Goal: Task Accomplishment & Management: Complete application form

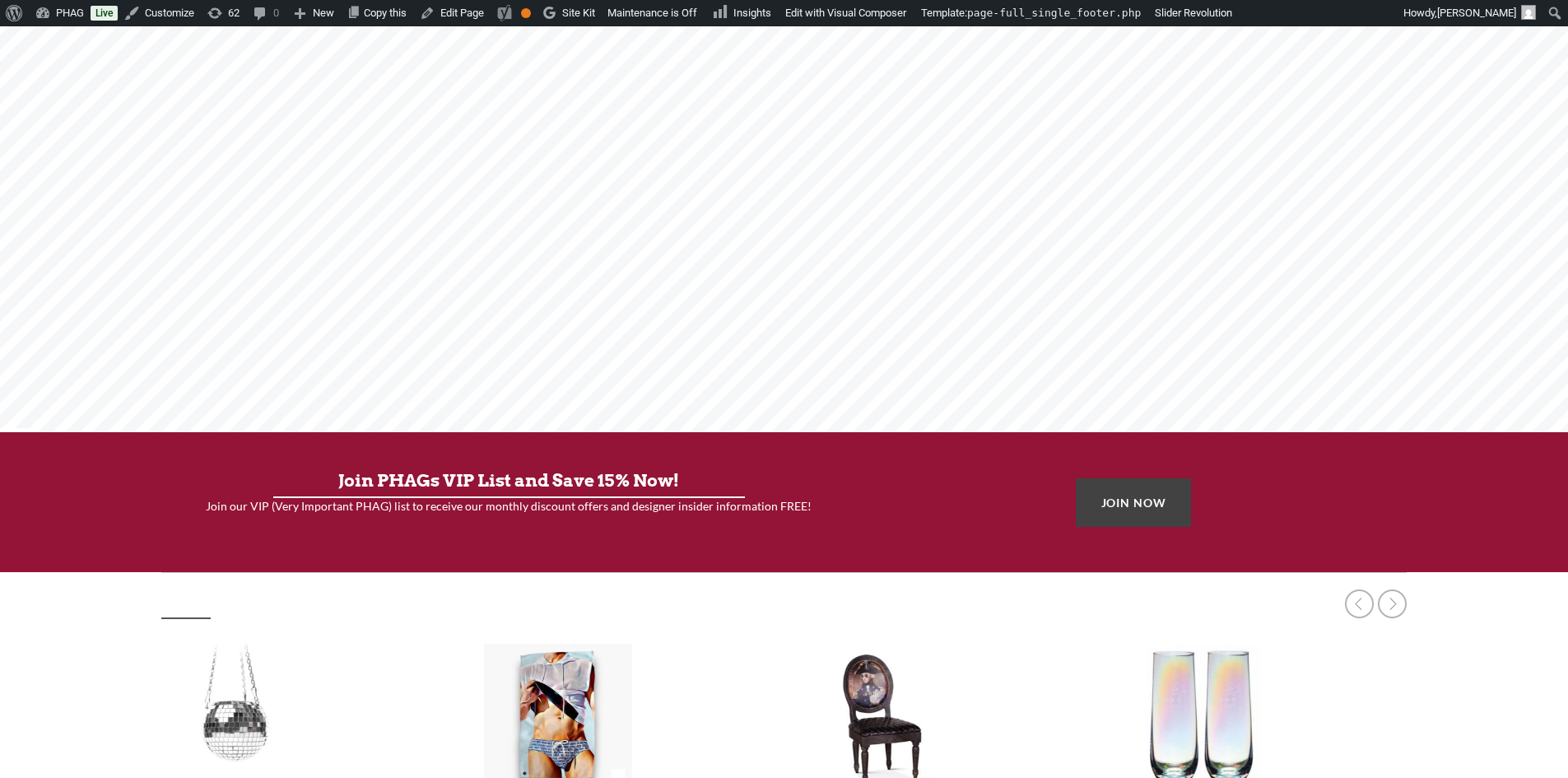
scroll to position [330, 0]
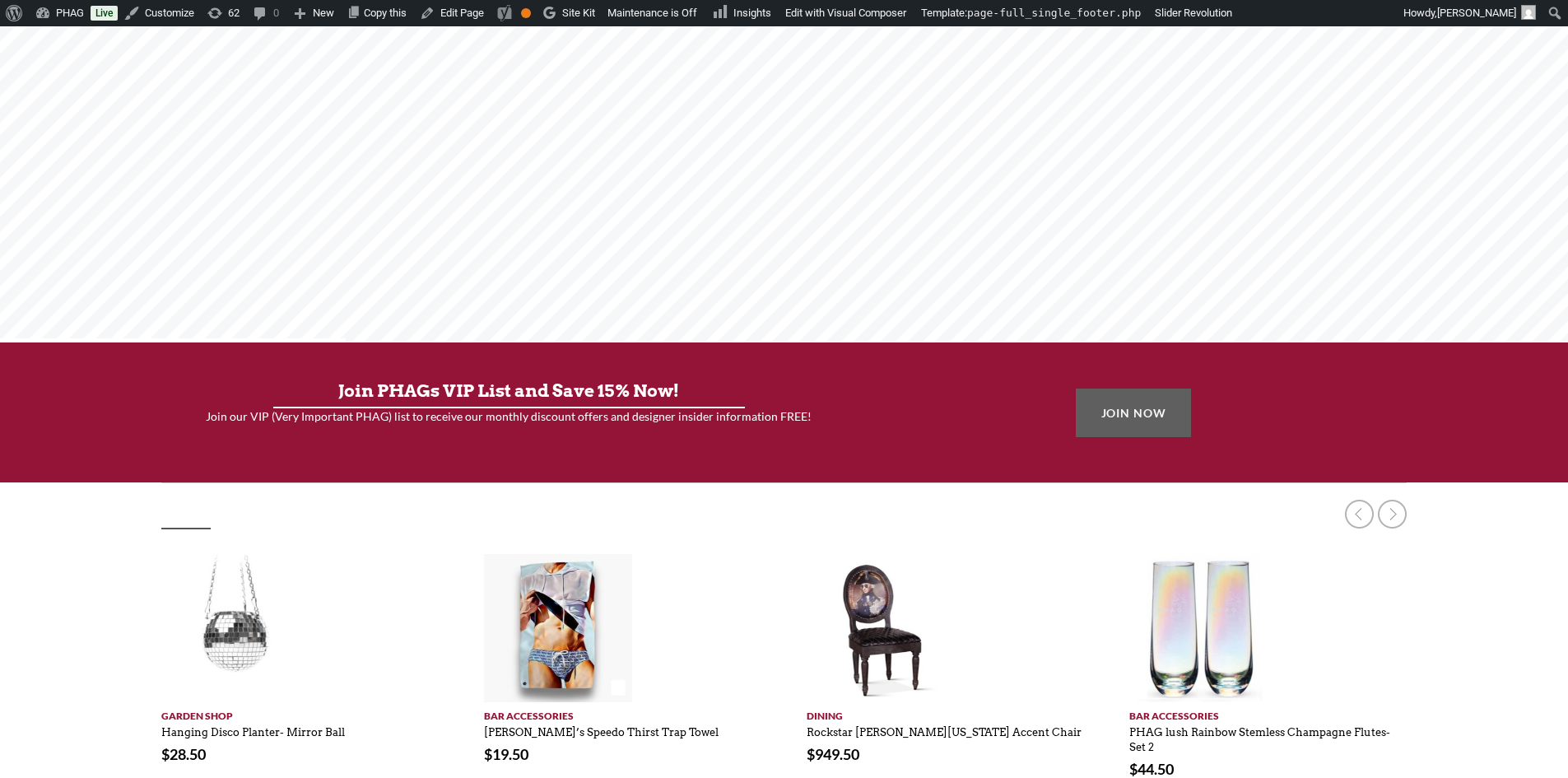
click at [1134, 412] on link "JOIN NOW" at bounding box center [1133, 412] width 116 height 48
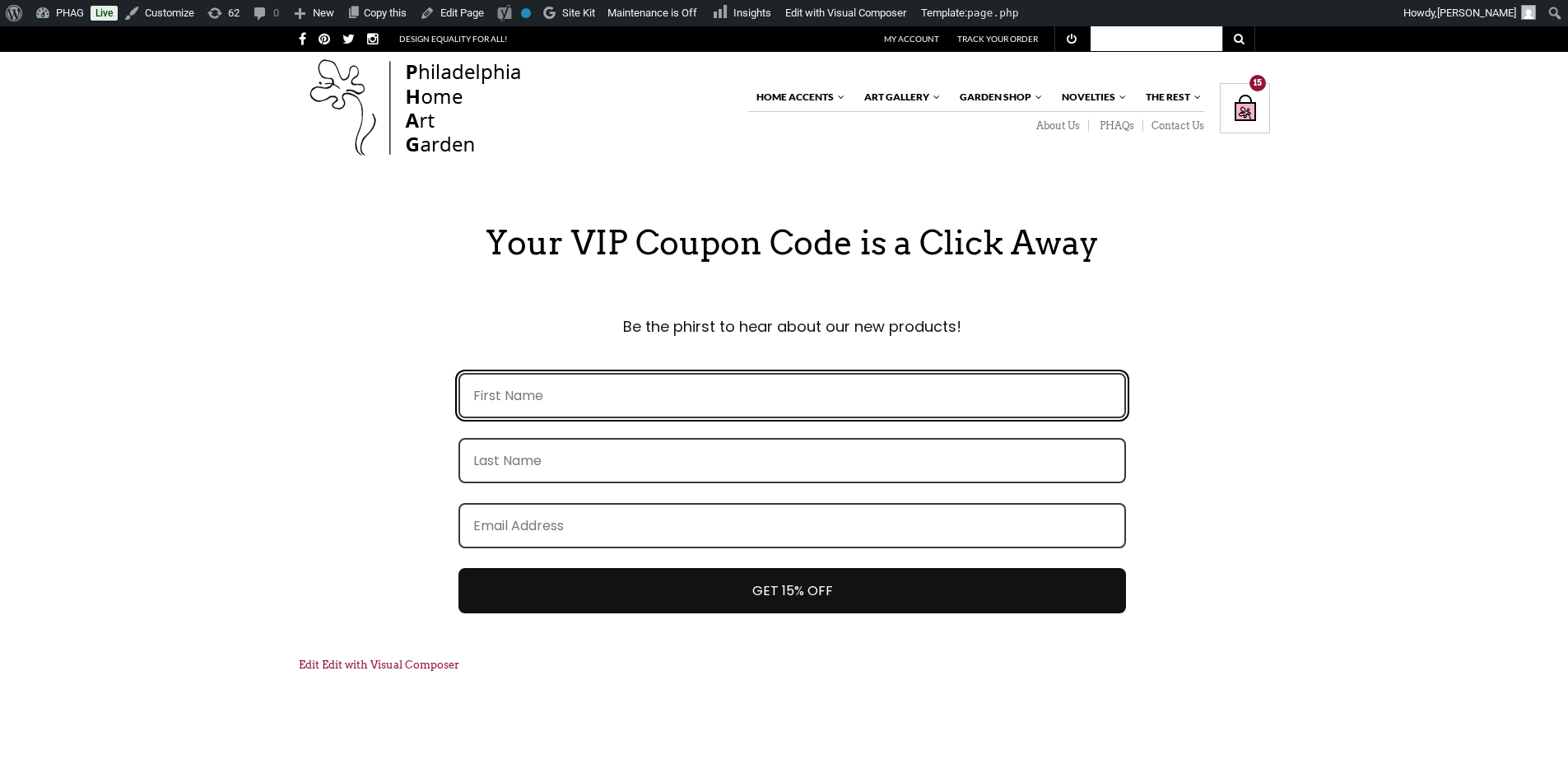
click at [977, 399] on input "FirstName field" at bounding box center [792, 396] width 668 height 45
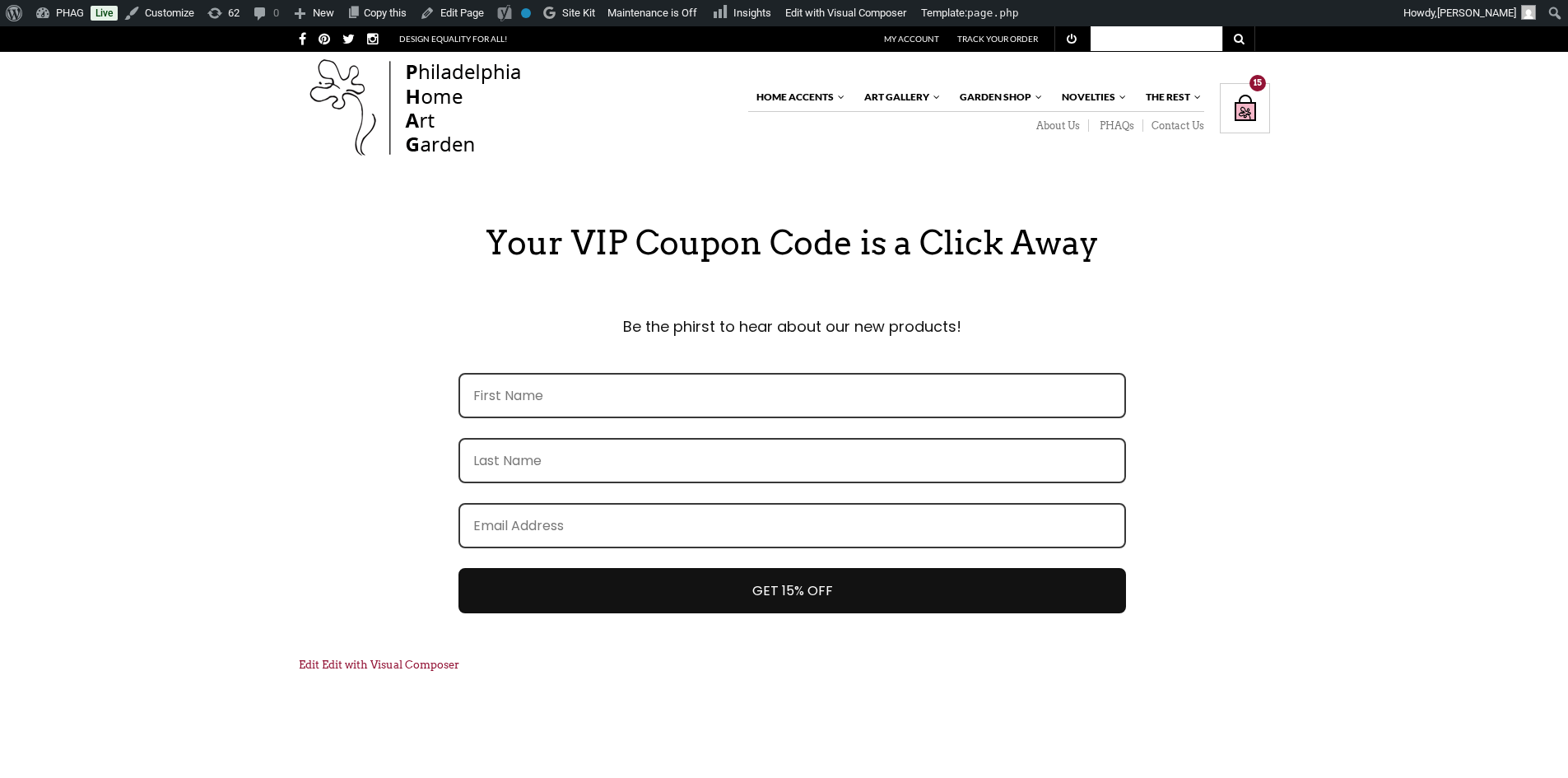
click at [1228, 381] on div "Be the phirst to hear about our new products! This field is required This field…" at bounding box center [793, 474] width 988 height 364
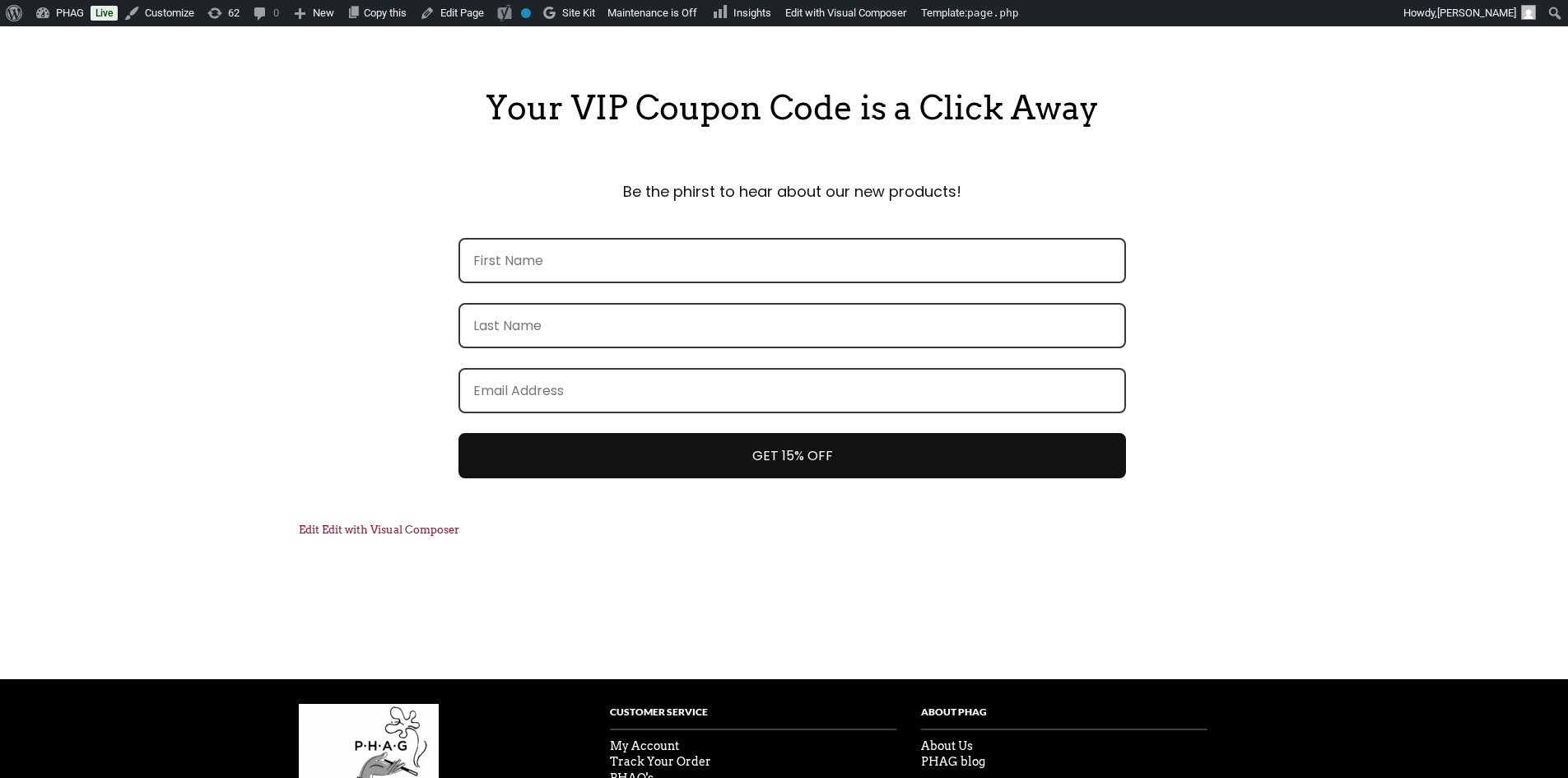
scroll to position [164, 0]
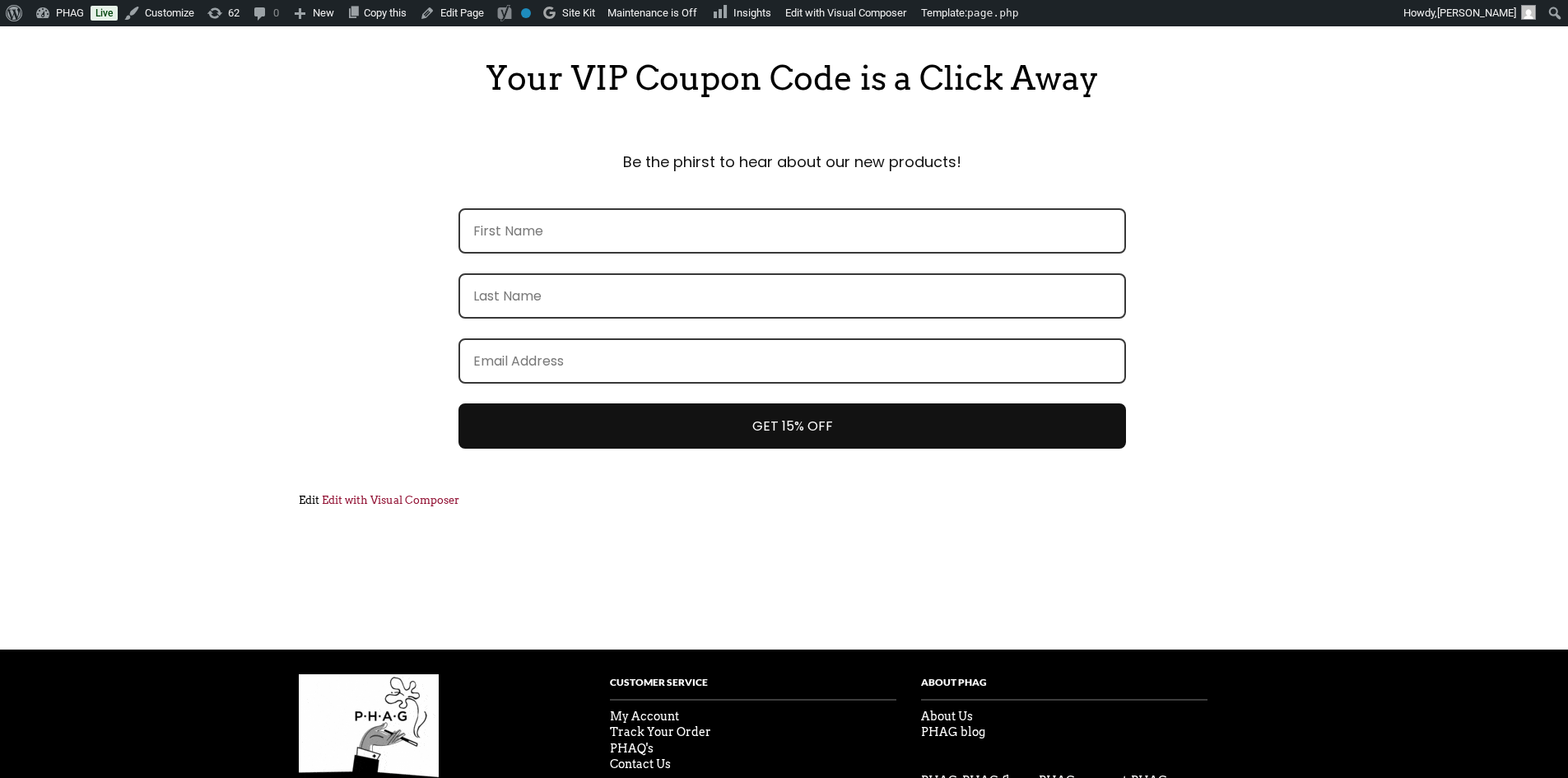
click at [304, 498] on link "Edit" at bounding box center [309, 499] width 21 height 12
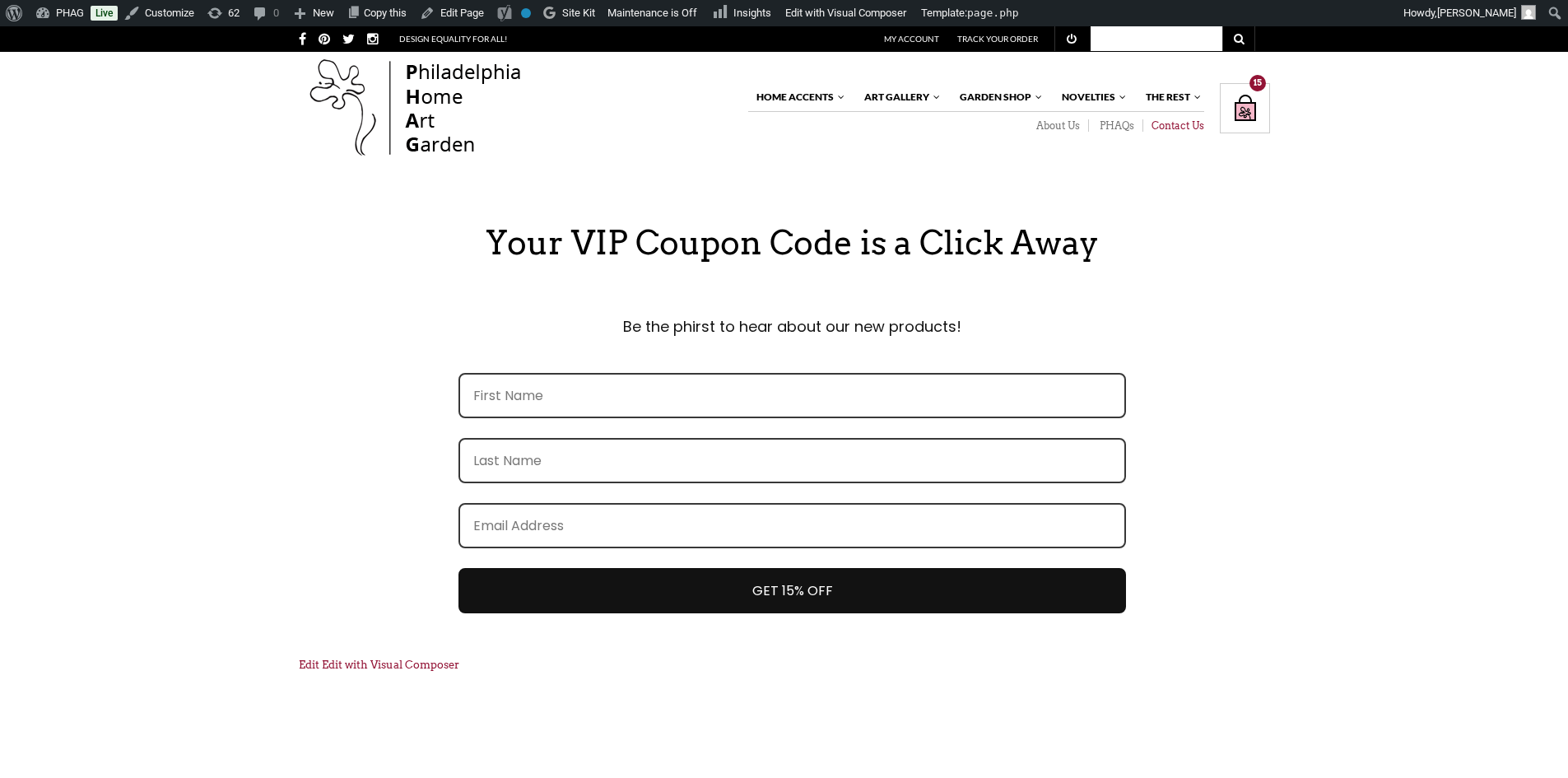
click at [1177, 130] on link "Contact Us" at bounding box center [1173, 126] width 60 height 13
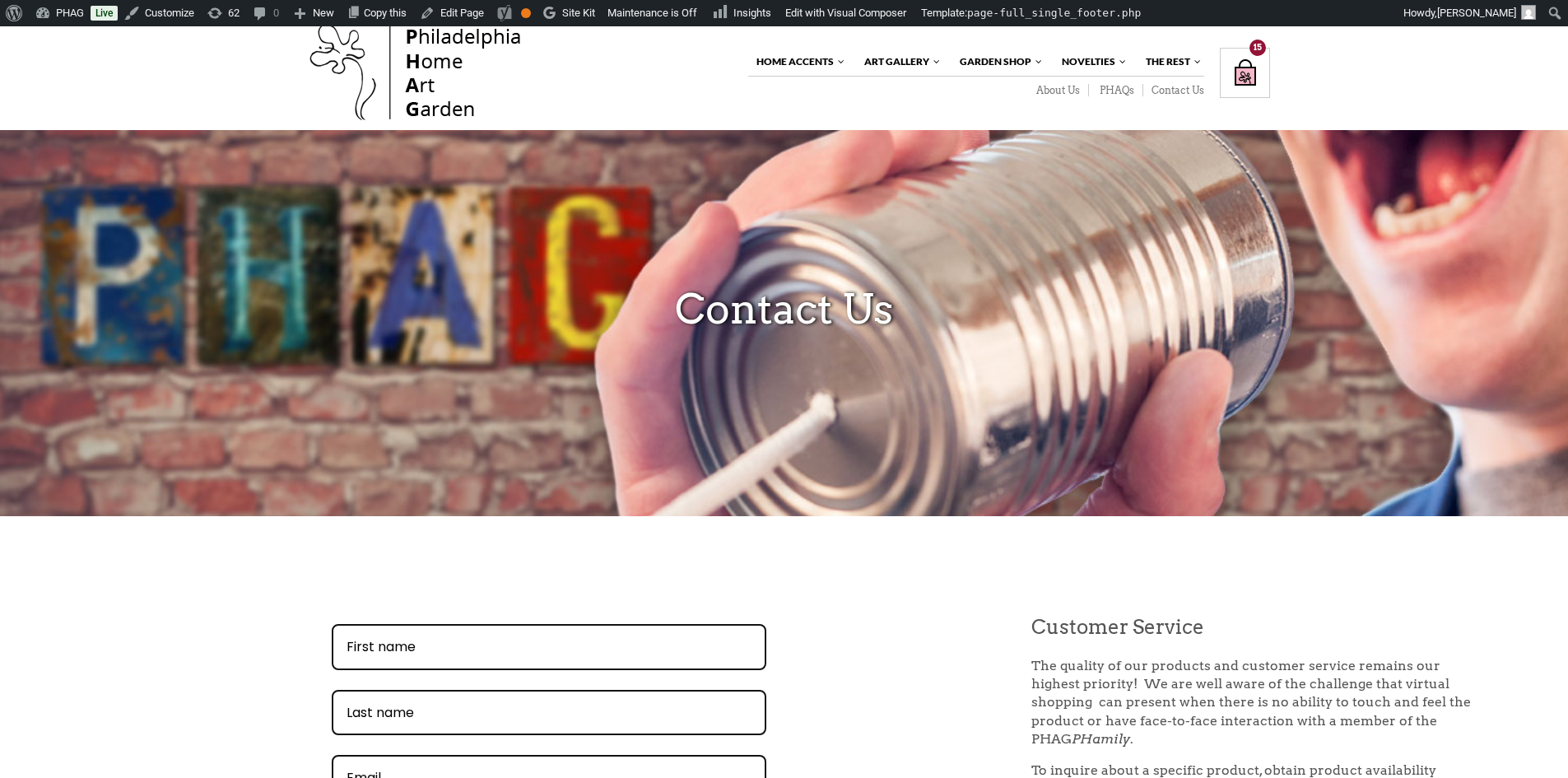
scroll to position [35, 0]
click at [459, 11] on link "Edit Page" at bounding box center [452, 13] width 77 height 26
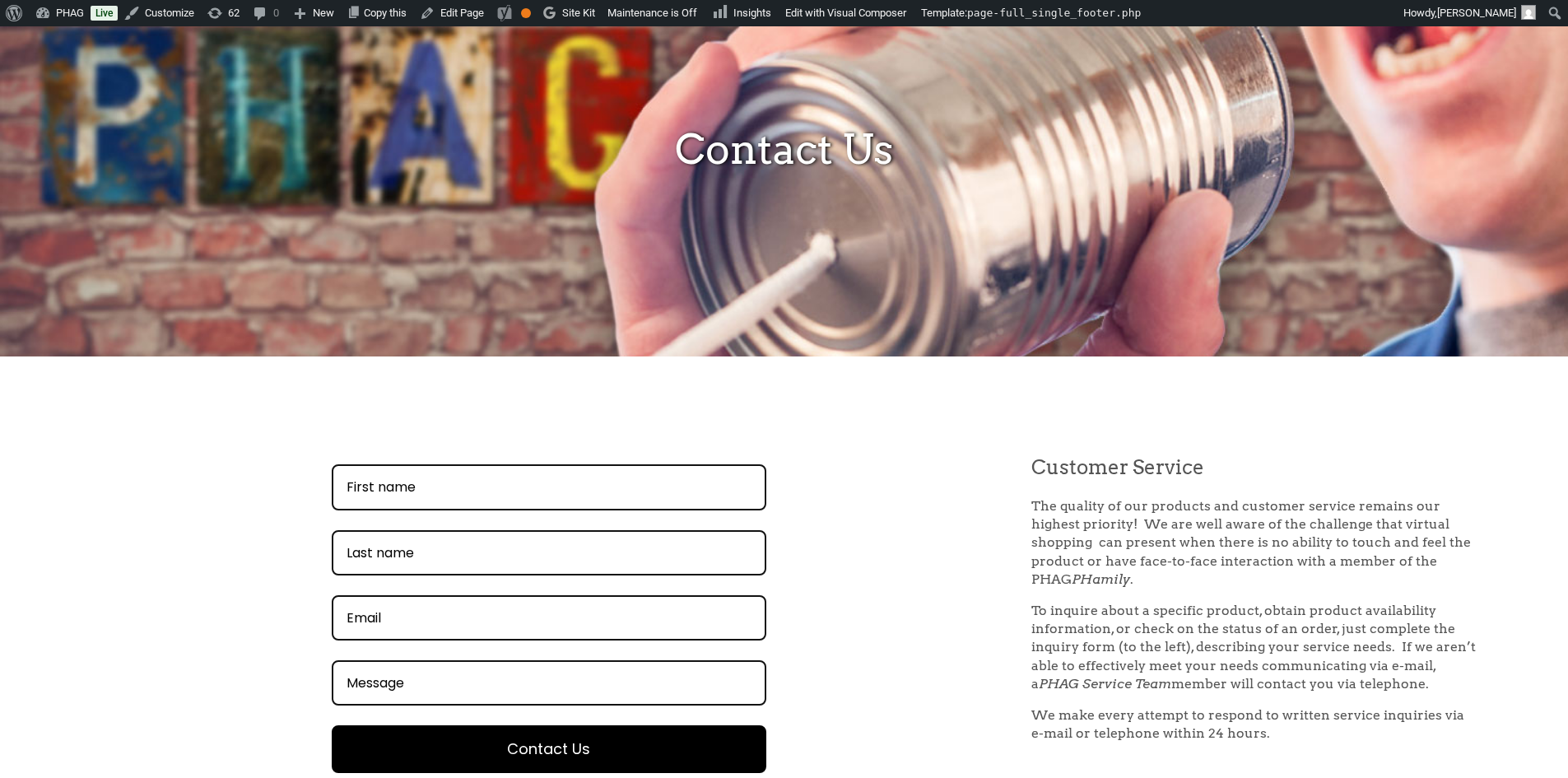
scroll to position [199, 0]
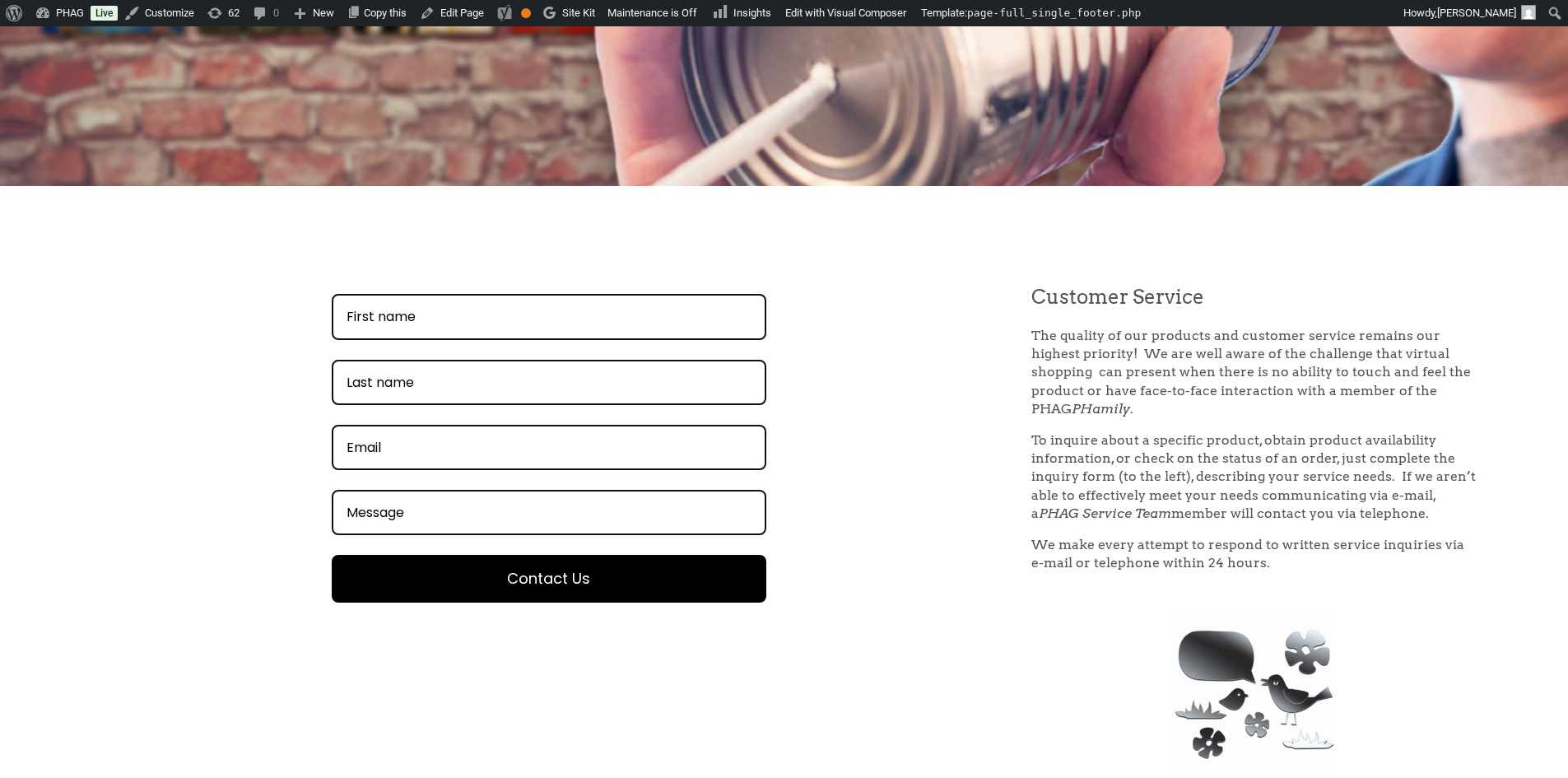
scroll to position [446, 0]
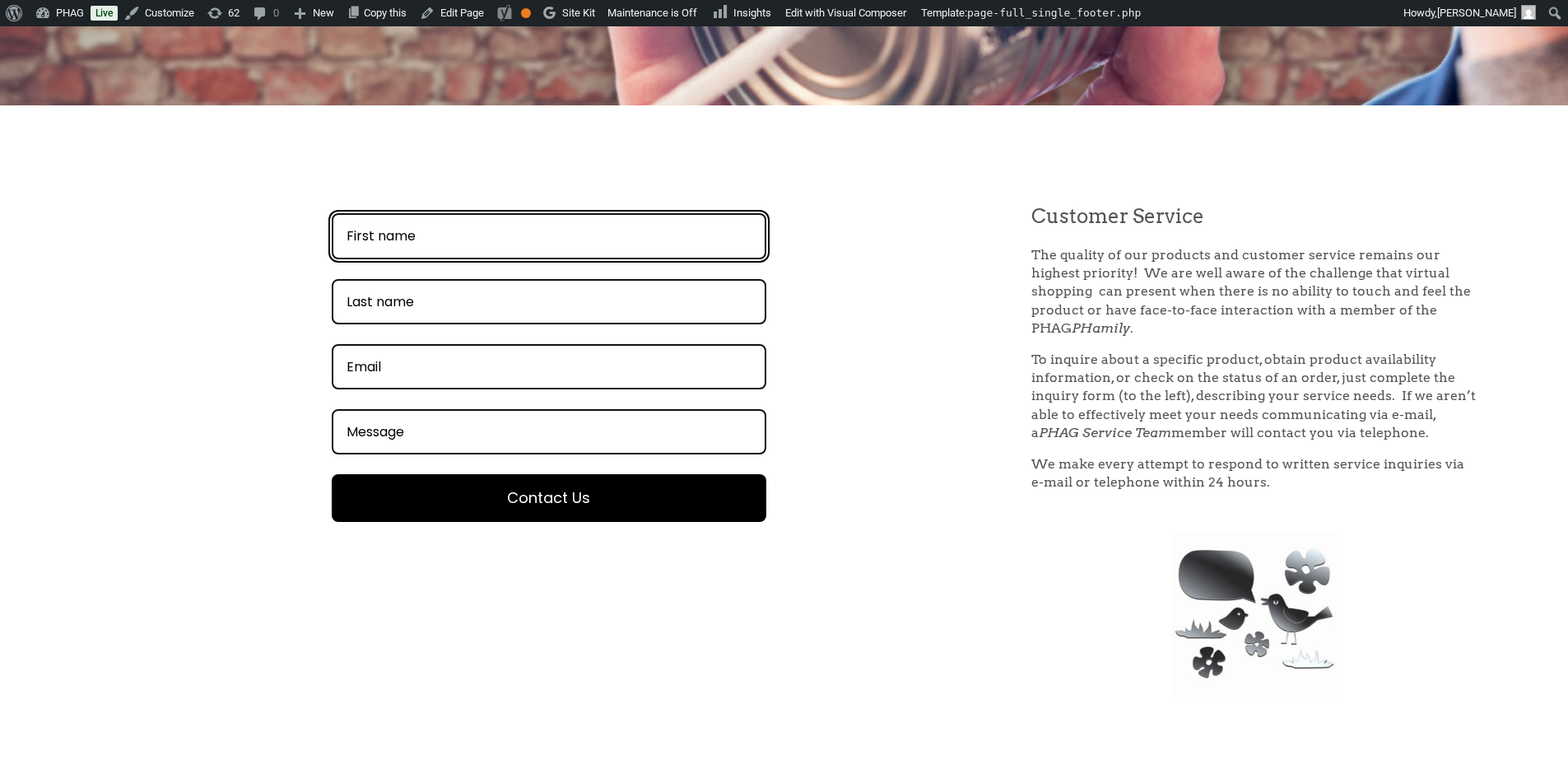
click at [472, 236] on input "FirstName field" at bounding box center [549, 236] width 435 height 45
type input "branden"
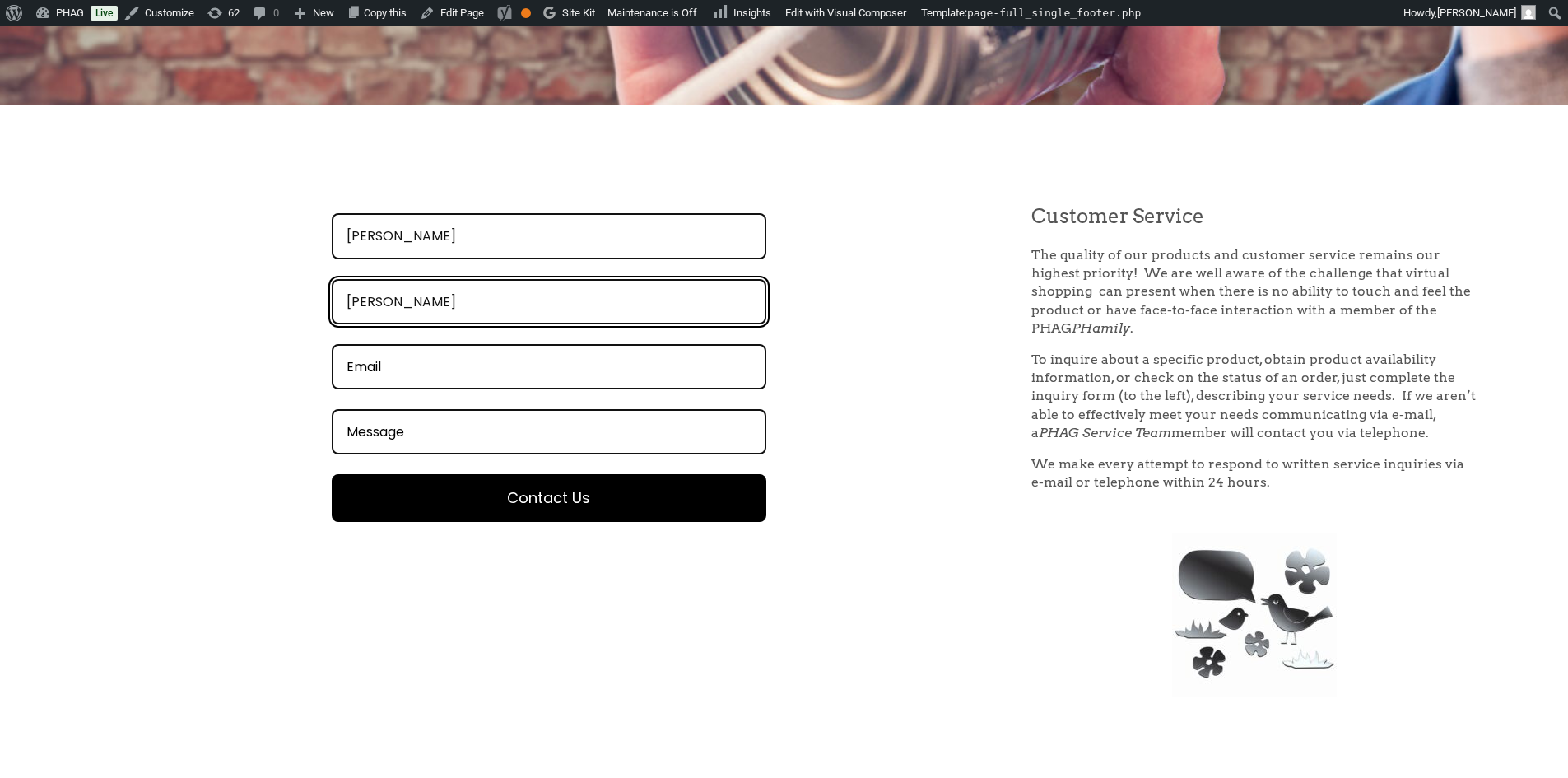
type input "moskwa"
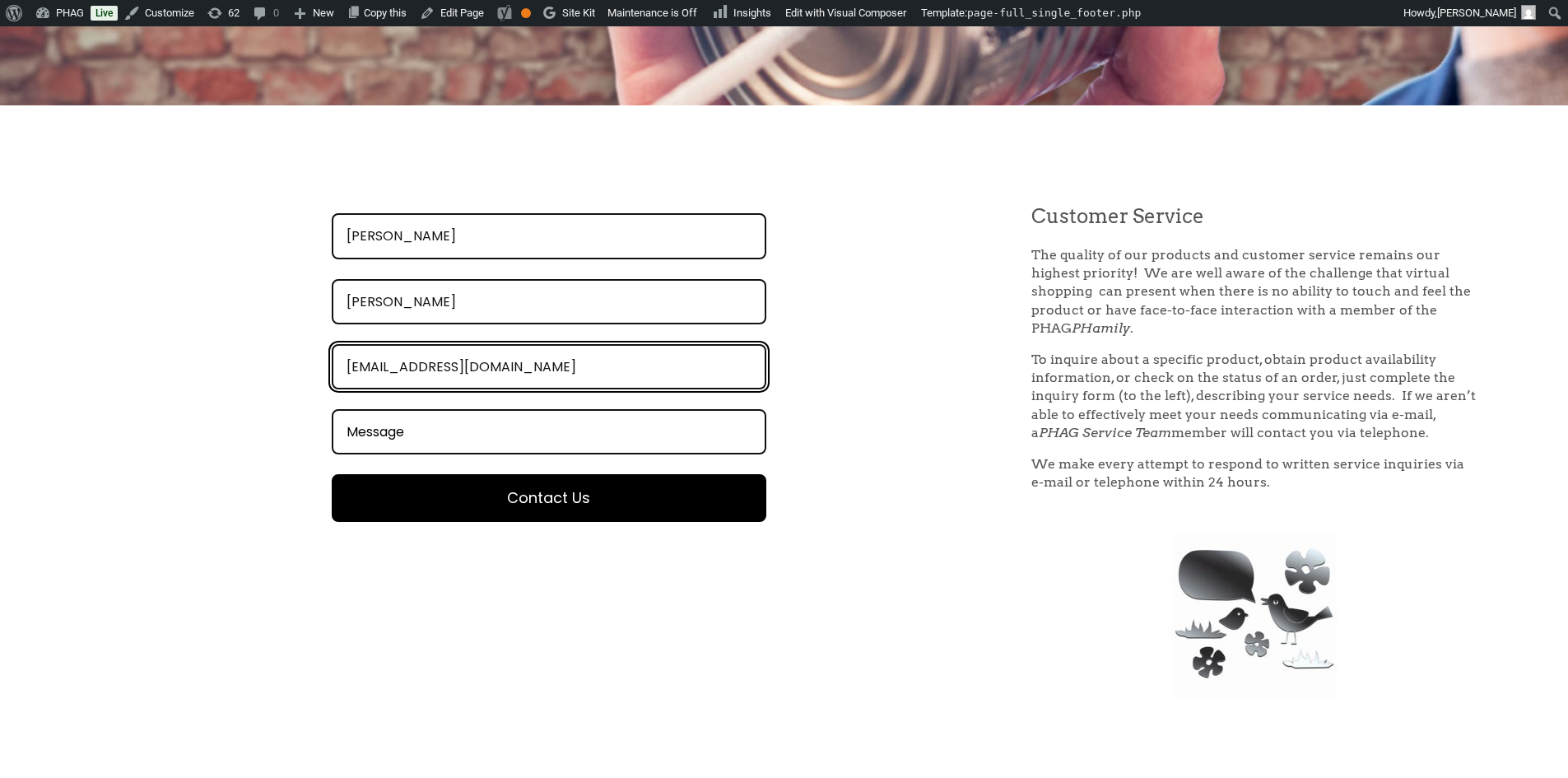
type input "brandenmoskwa@gmail.com"
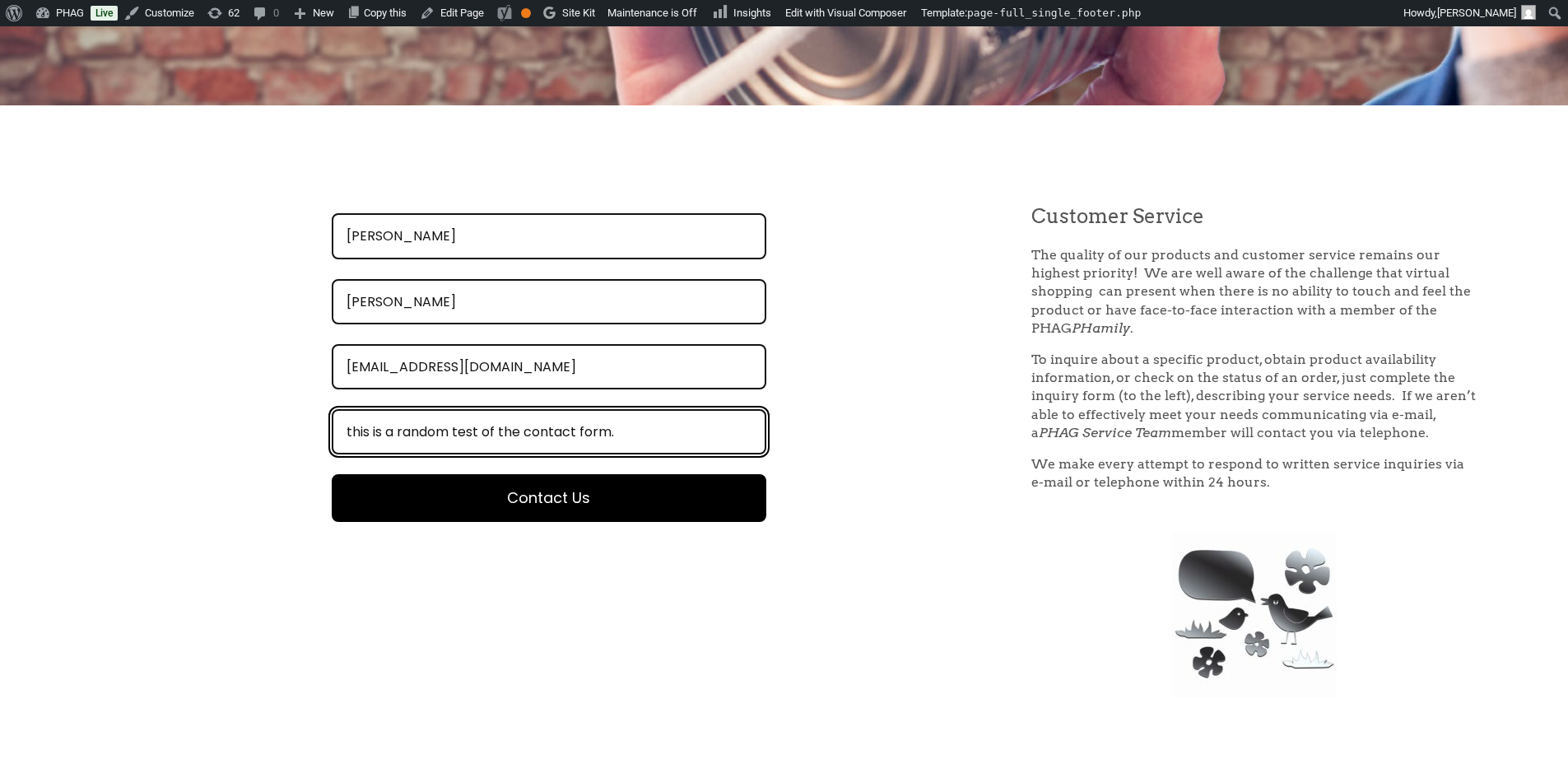
type input "this is a random test of the contact form."
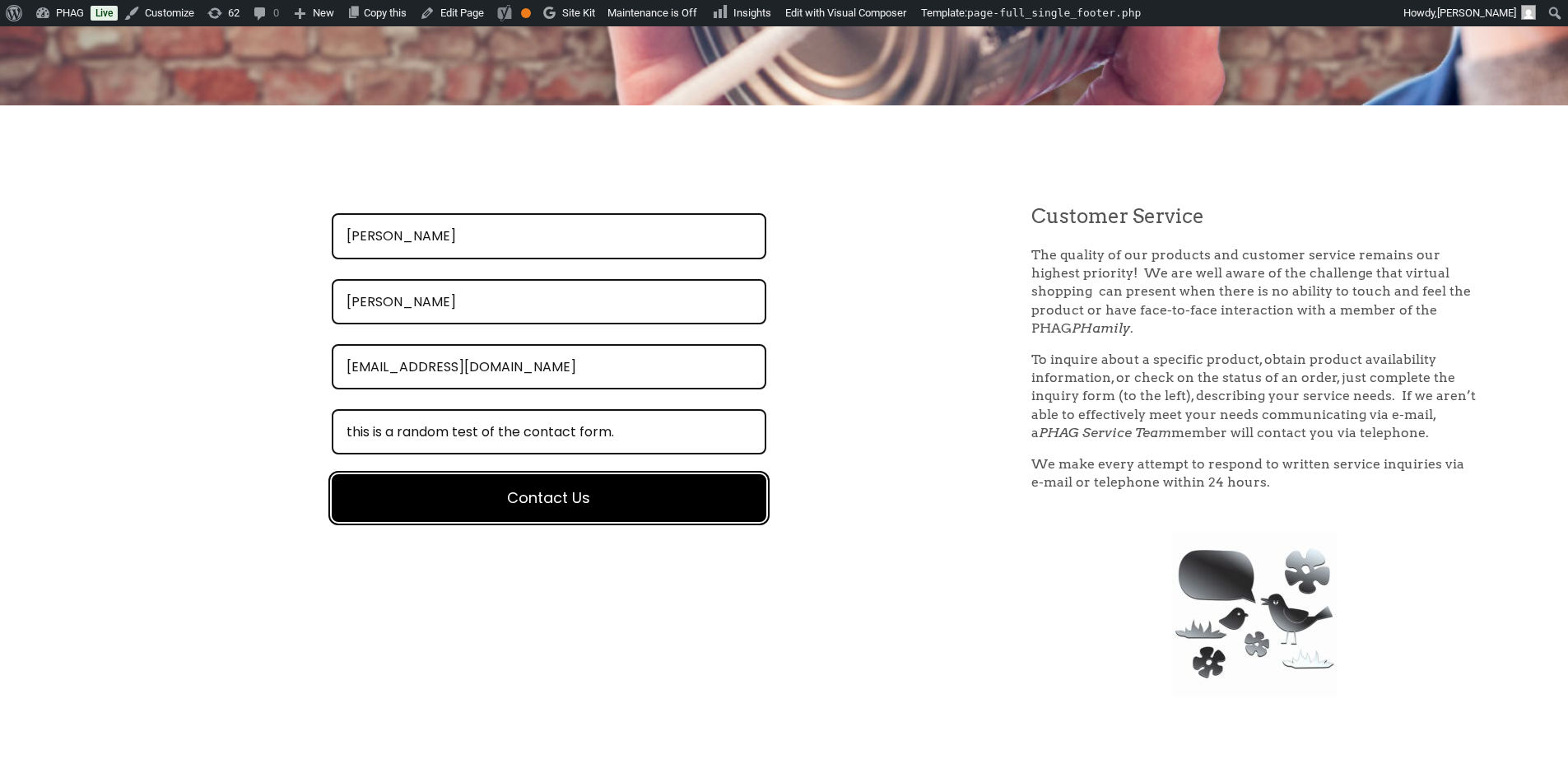
click at [615, 503] on button "Contact Us" at bounding box center [549, 498] width 435 height 48
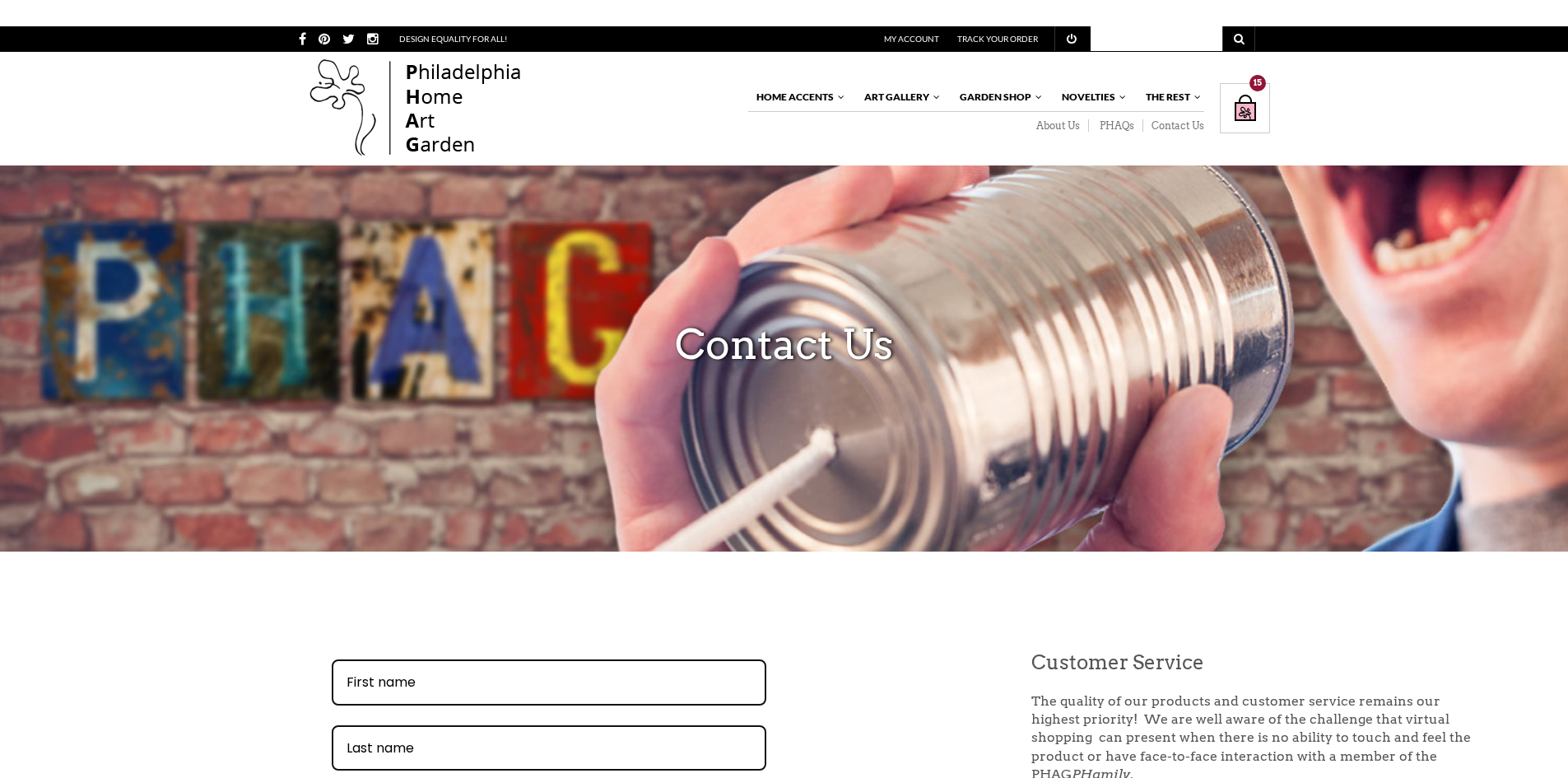
scroll to position [446, 0]
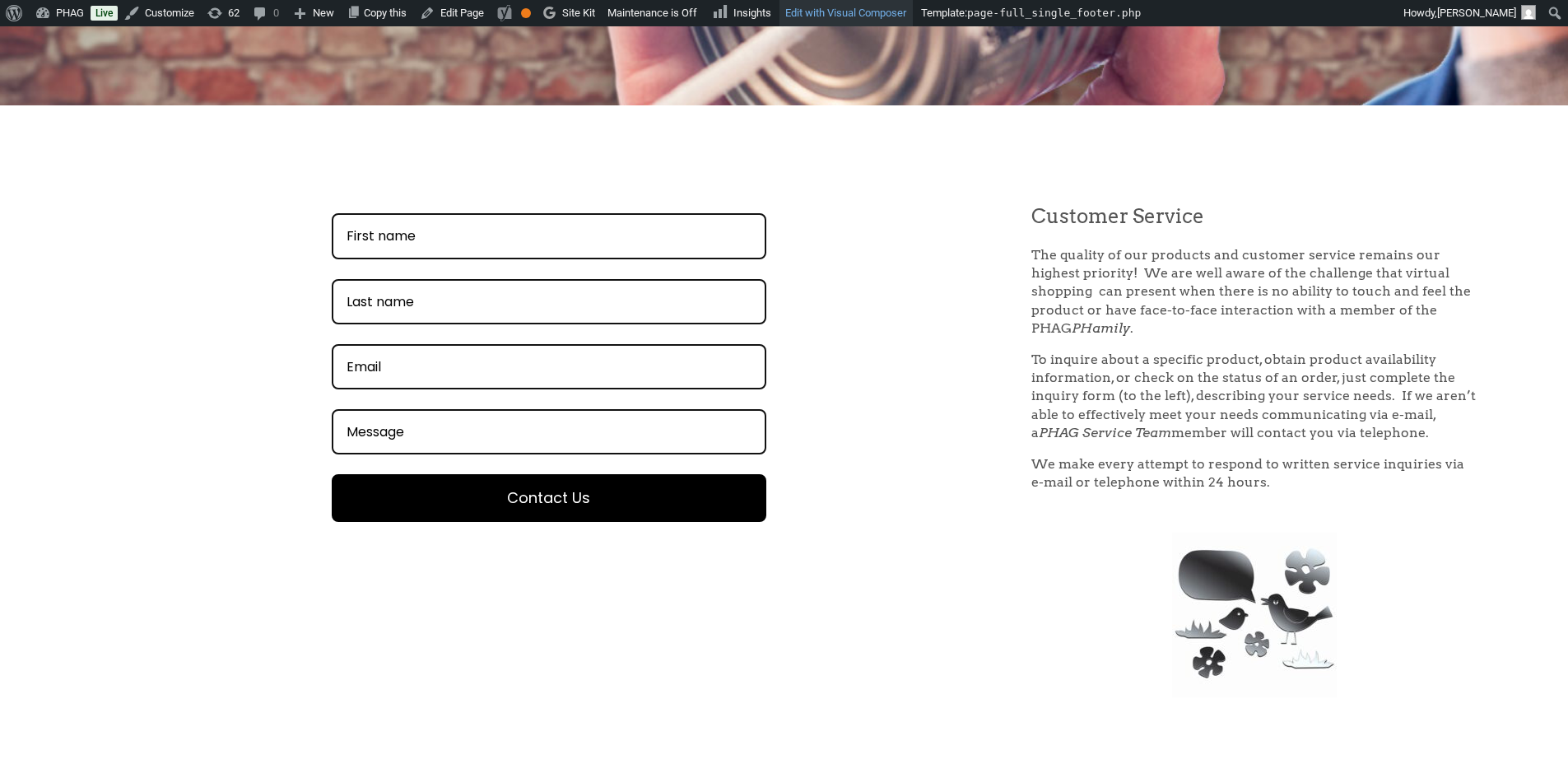
click at [861, 17] on link "Edit with Visual Composer" at bounding box center [845, 13] width 133 height 26
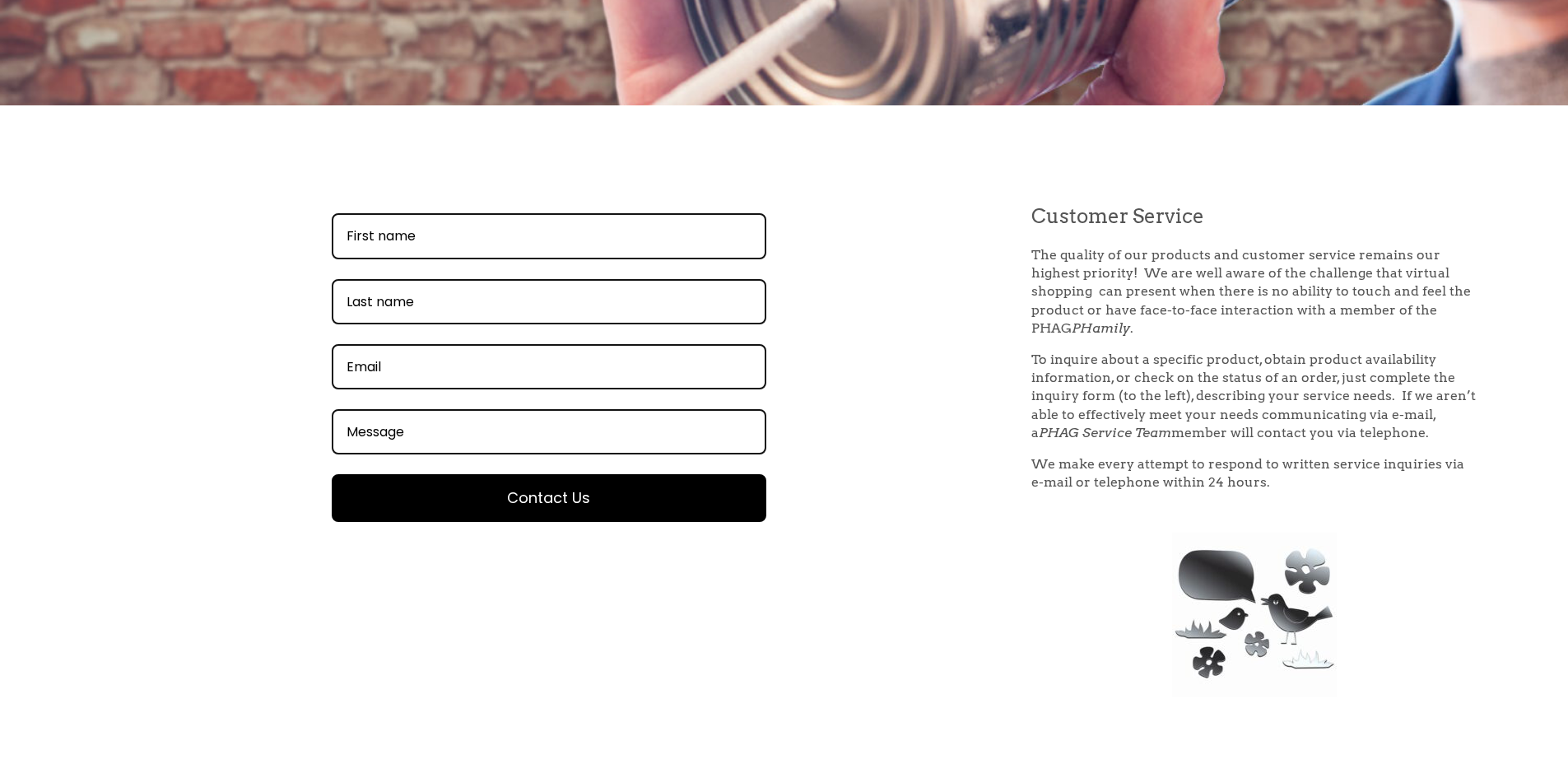
scroll to position [446, 0]
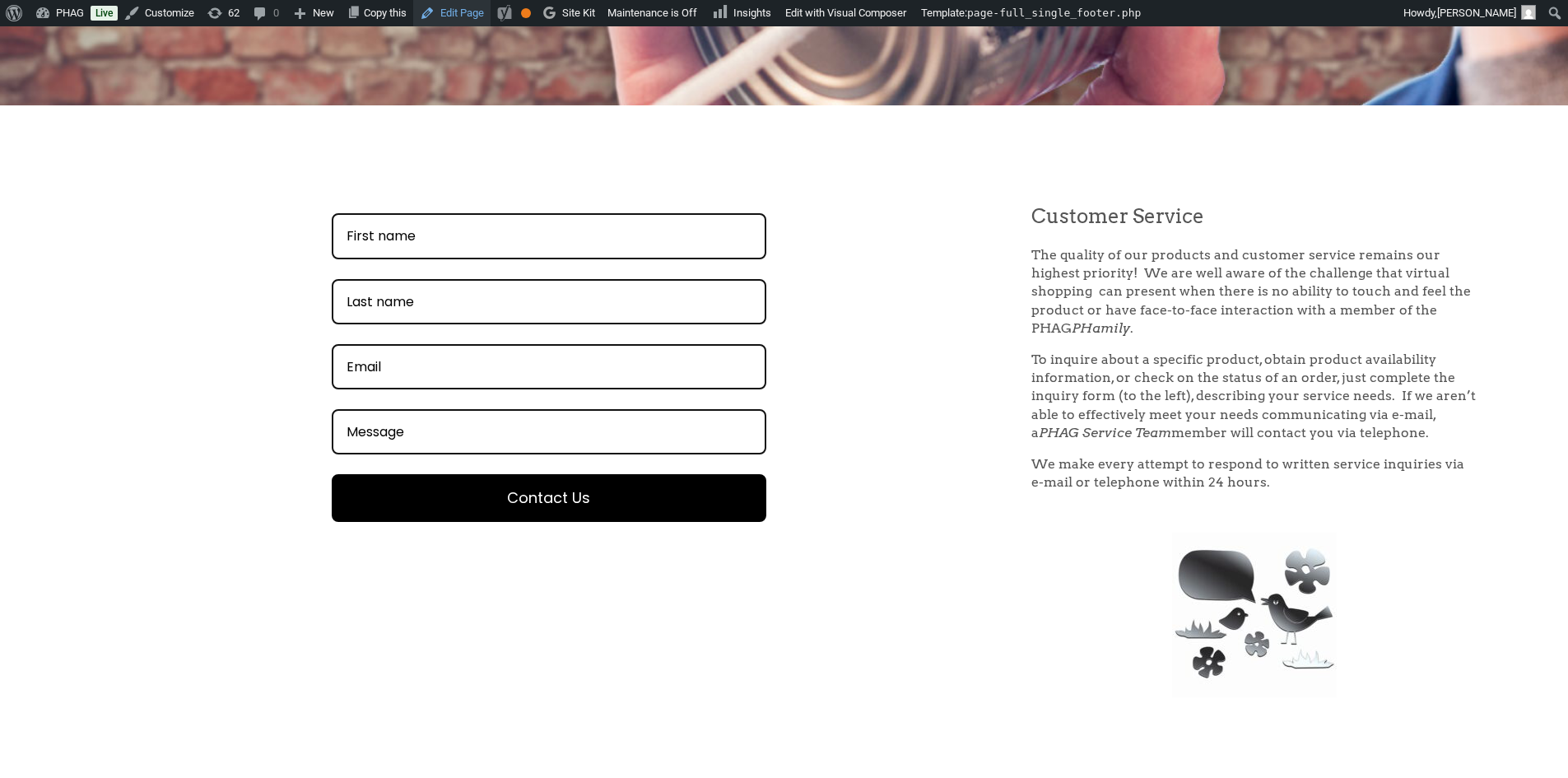
click at [462, 12] on link "Edit Page" at bounding box center [452, 13] width 77 height 26
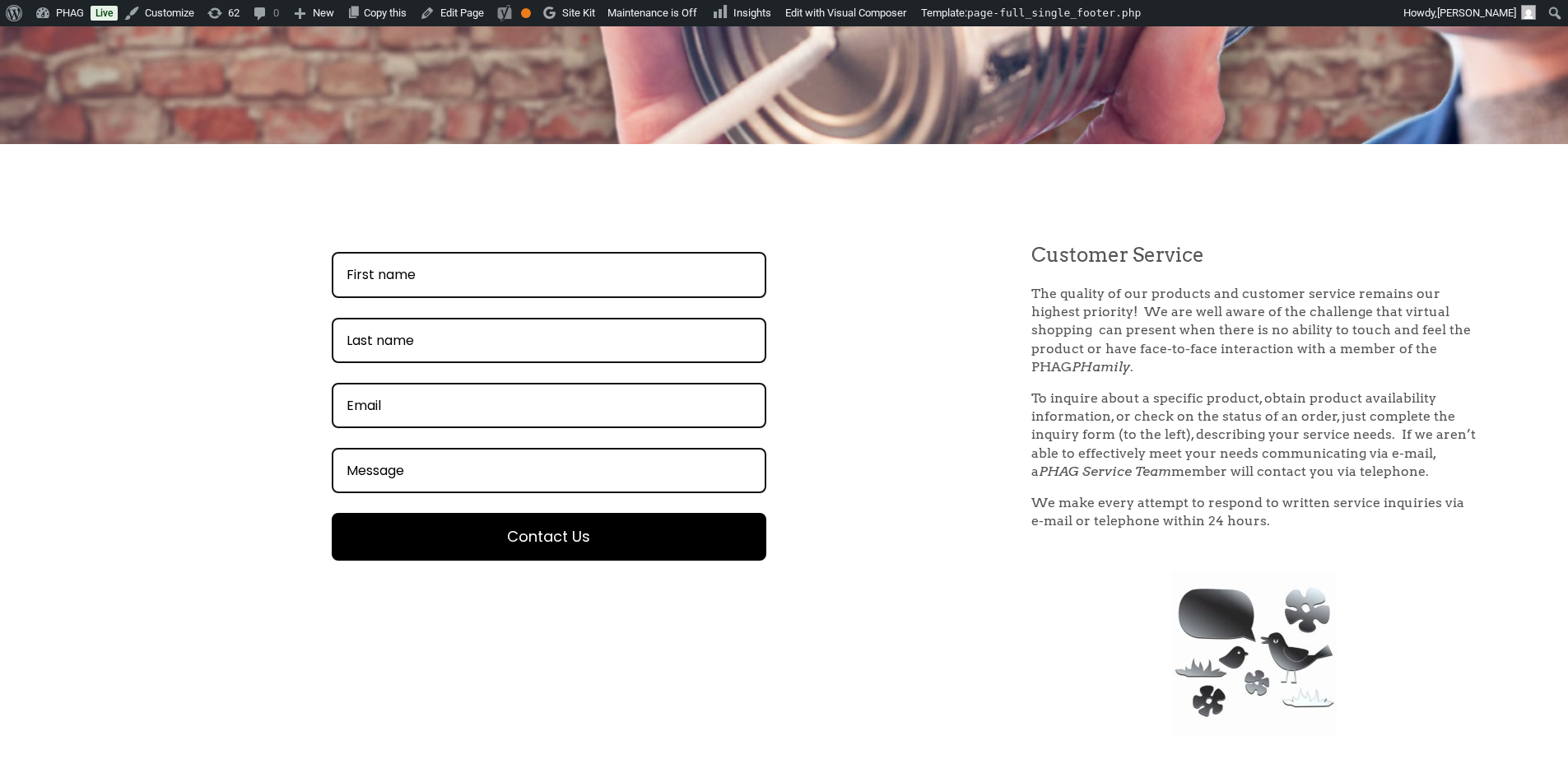
scroll to position [412, 0]
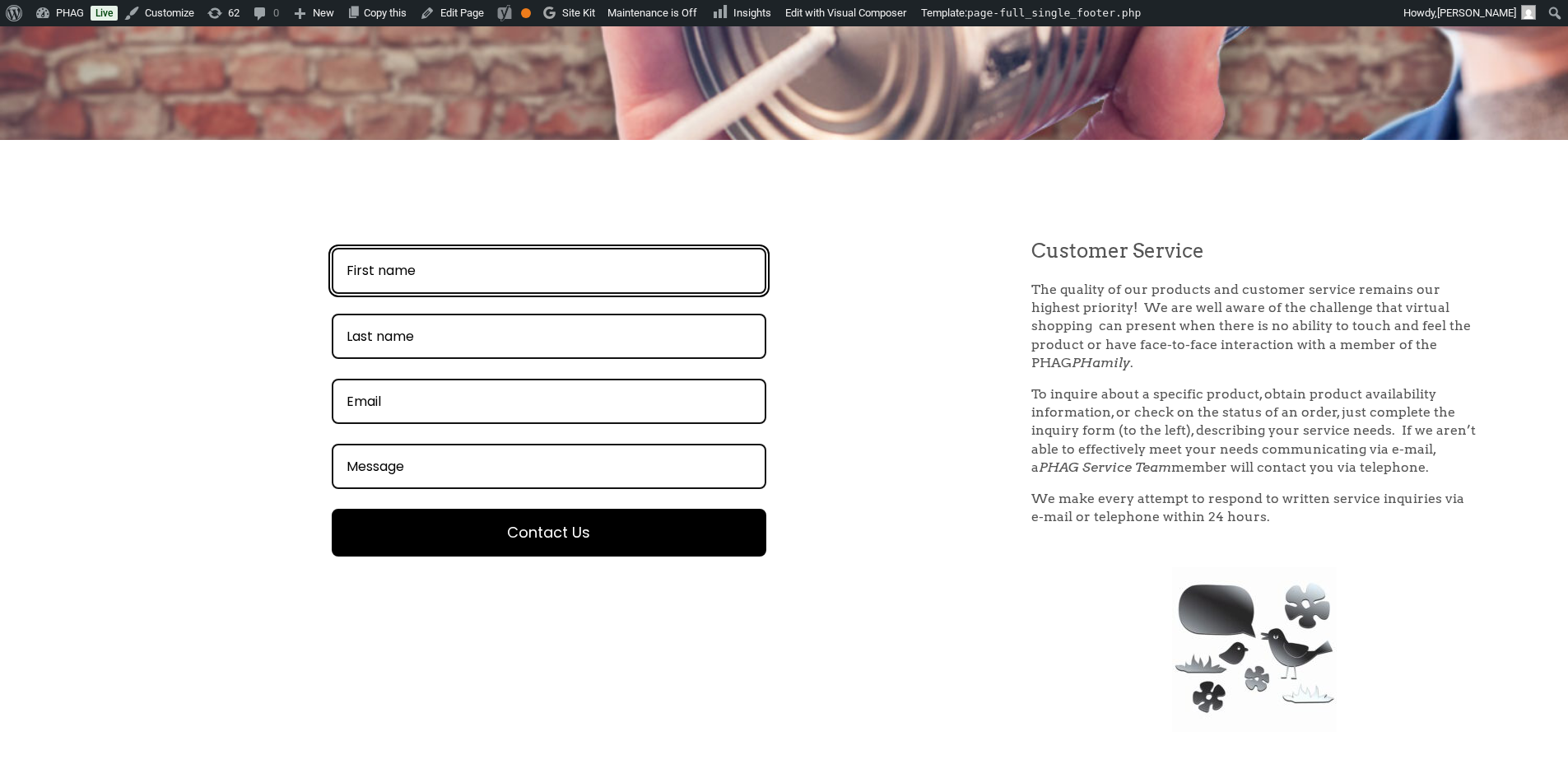
click at [434, 281] on input "FirstName field" at bounding box center [549, 270] width 435 height 45
type input "[PERSON_NAME]"
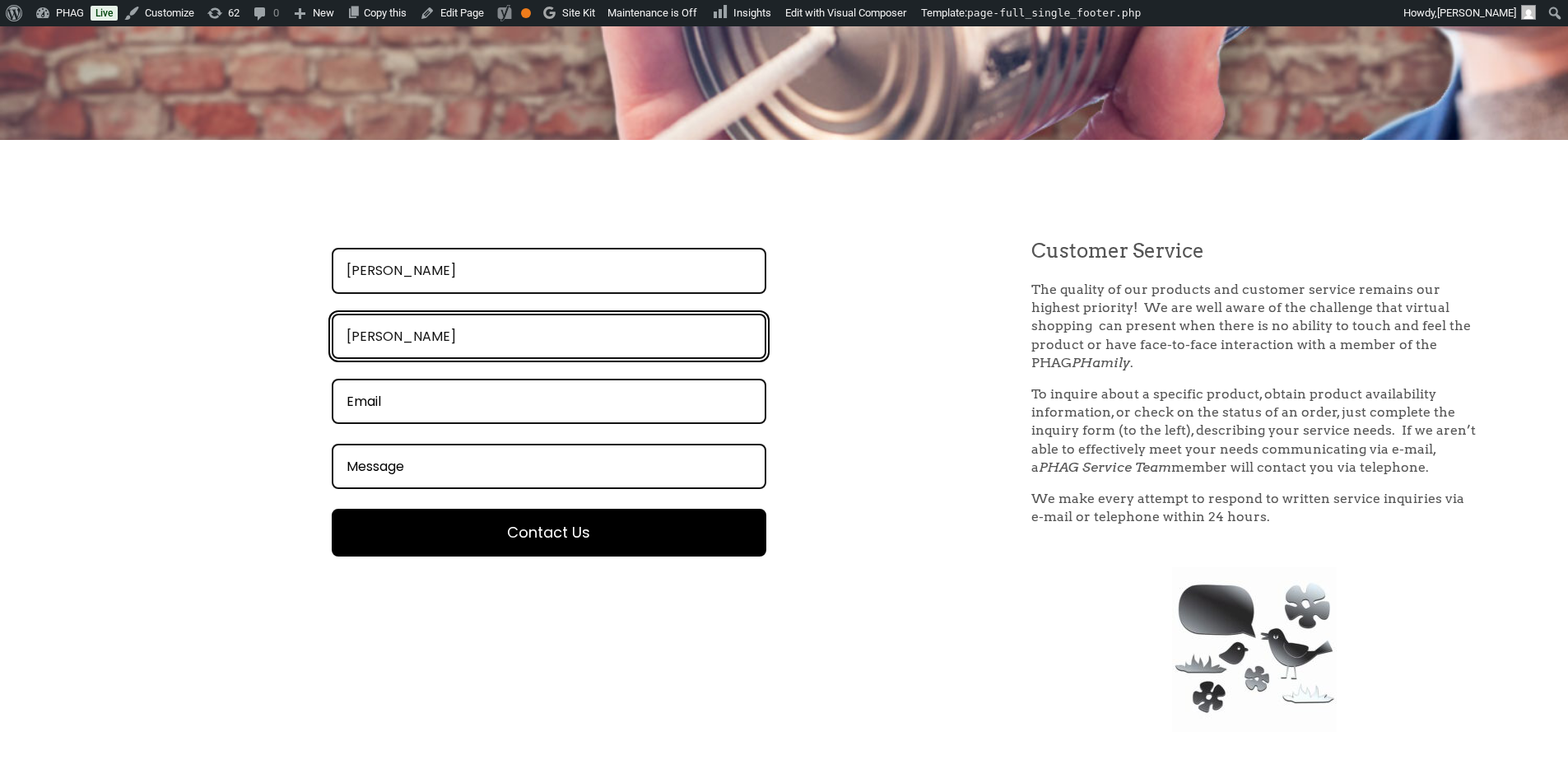
type input "[PERSON_NAME]"
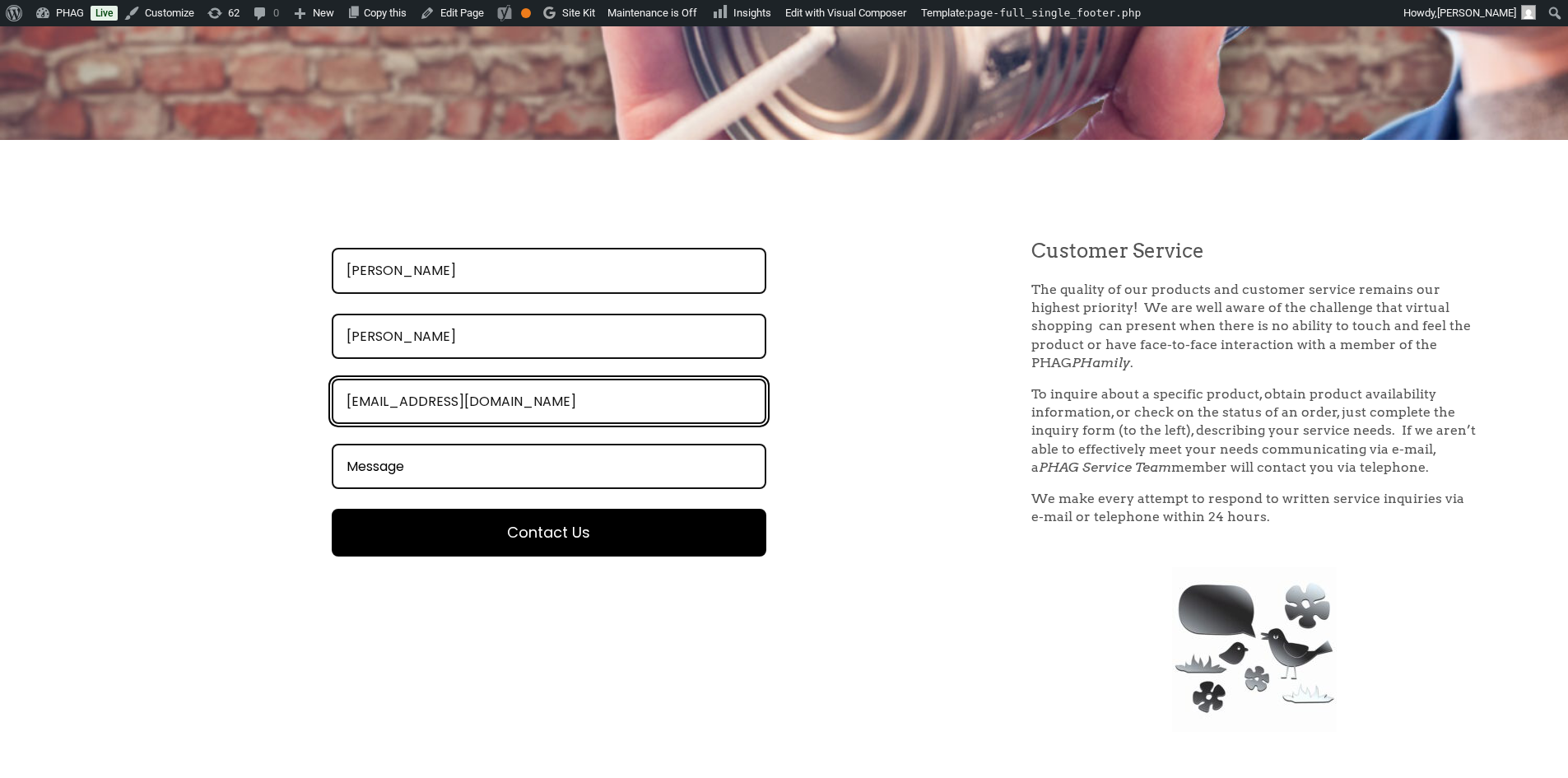
type input "[EMAIL_ADDRESS][DOMAIN_NAME]"
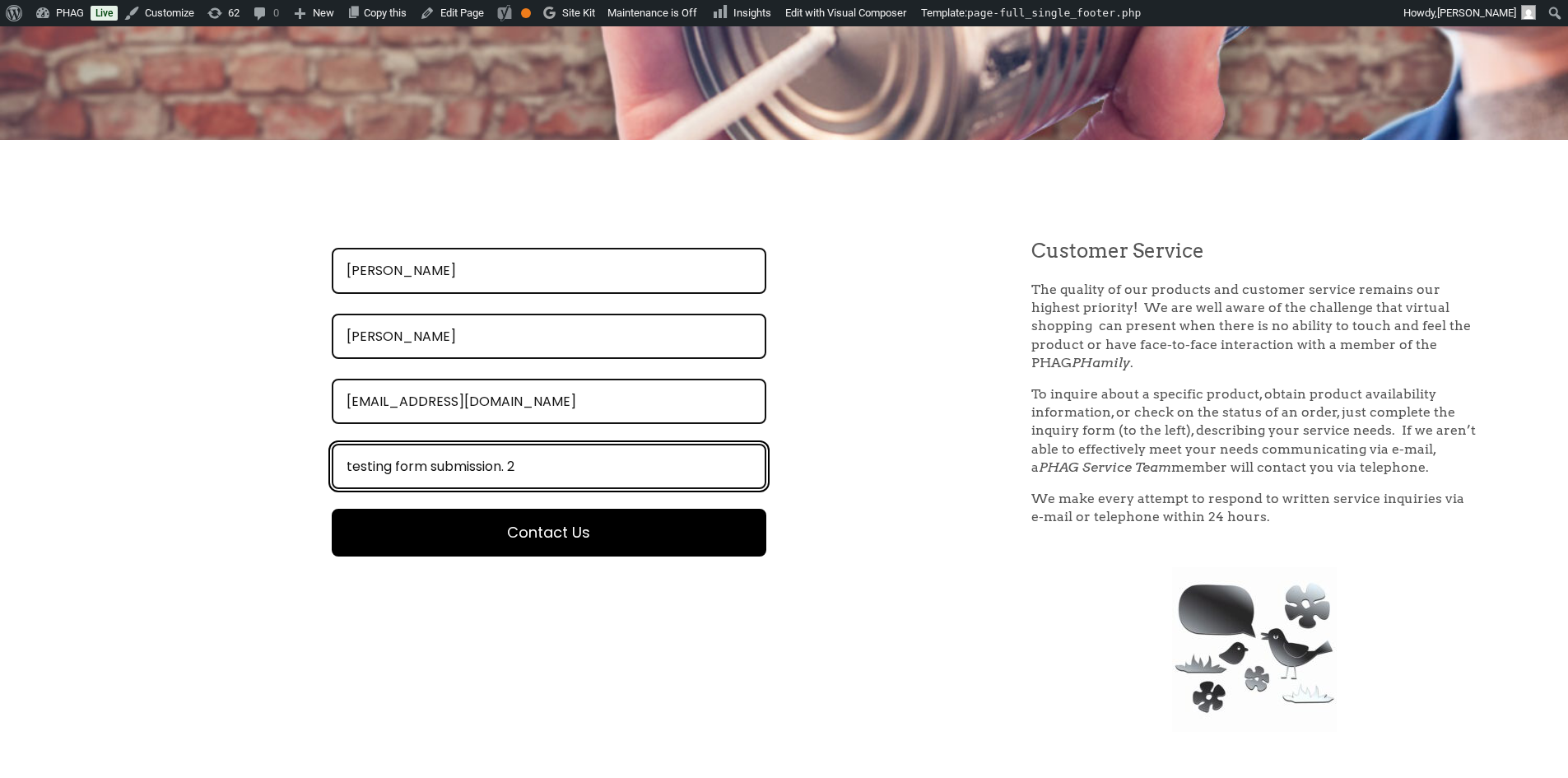
type input "testing form submission. 2"
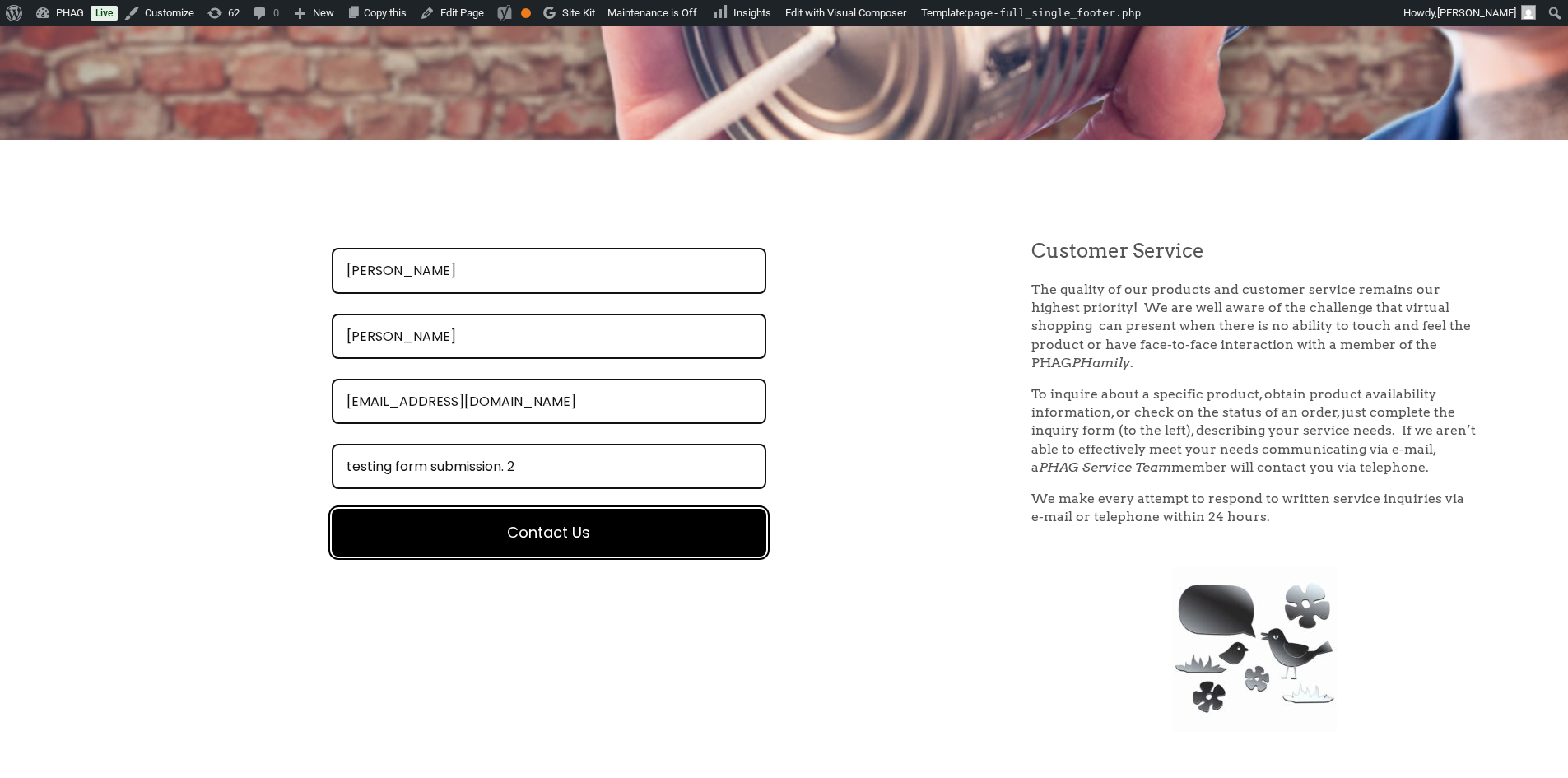
click at [593, 542] on button "Contact Us" at bounding box center [549, 533] width 435 height 48
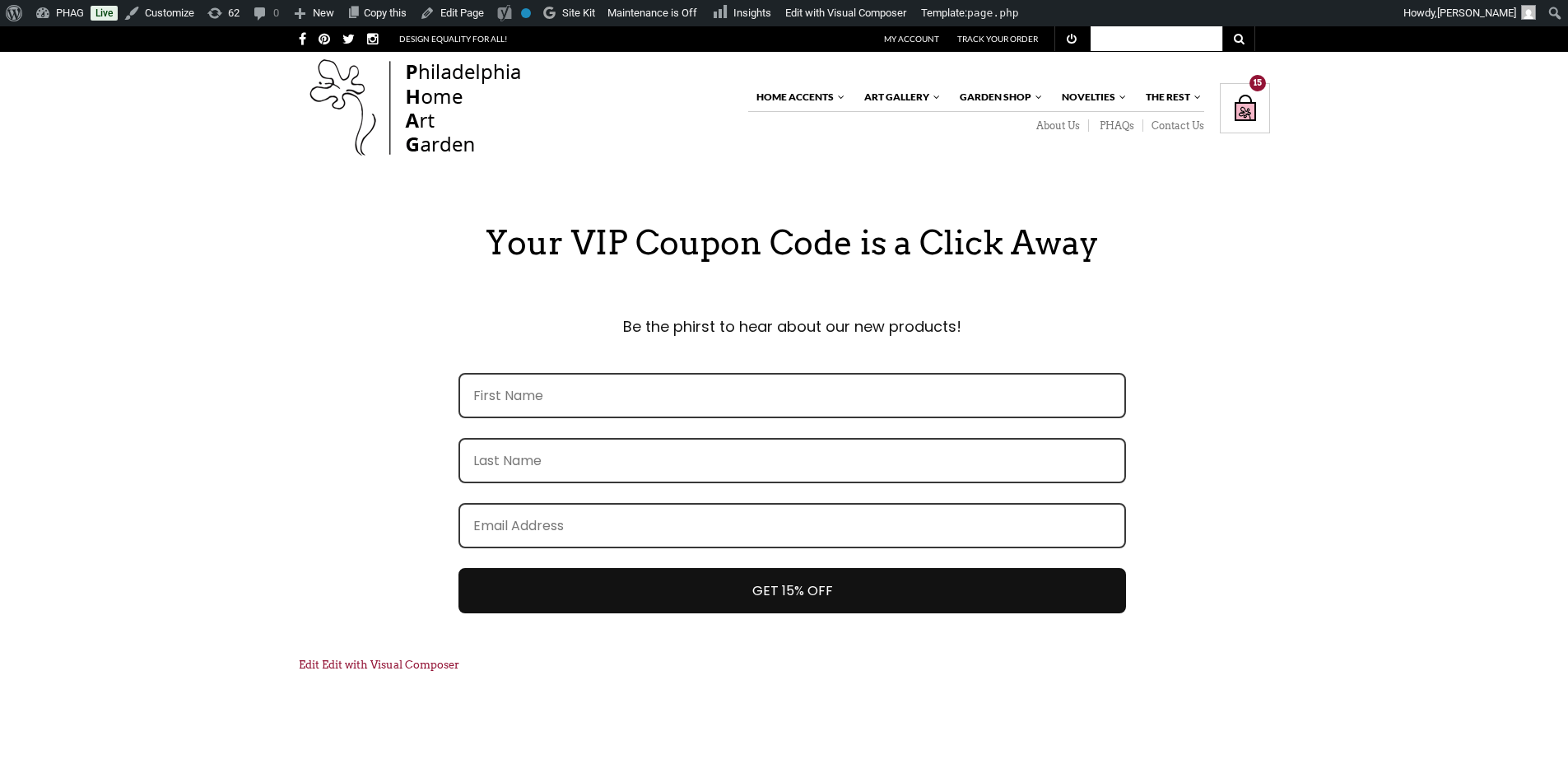
drag, startPoint x: 0, startPoint y: 0, endPoint x: 223, endPoint y: 231, distance: 321.1
click at [223, 231] on div "Your VIP Coupon Code is a Click Away Be the phirst to hear about our new produc…" at bounding box center [784, 489] width 1568 height 533
click at [1116, 127] on link "PHAQs" at bounding box center [1116, 126] width 55 height 13
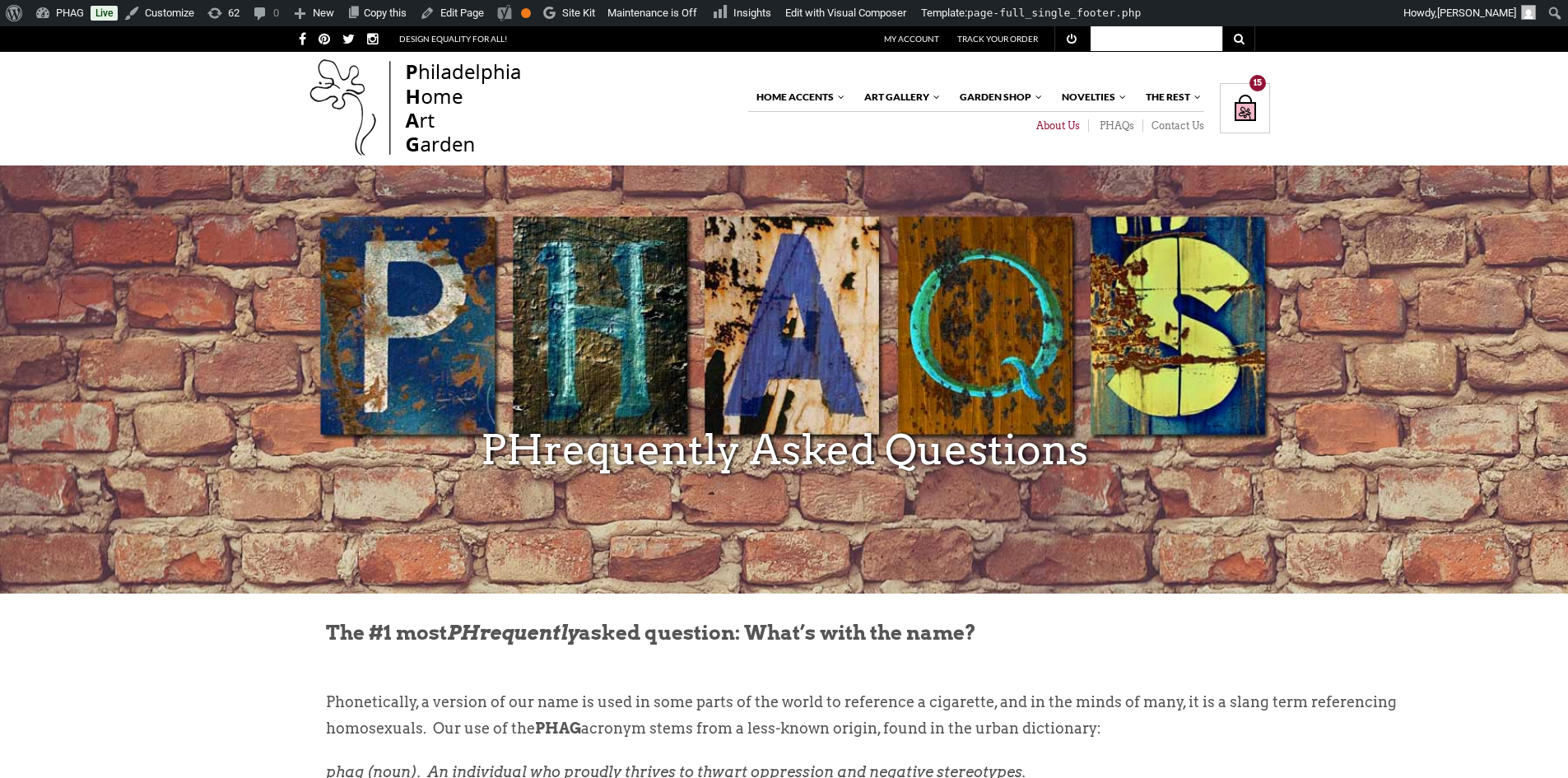
click at [1063, 128] on link "About Us" at bounding box center [1057, 126] width 63 height 13
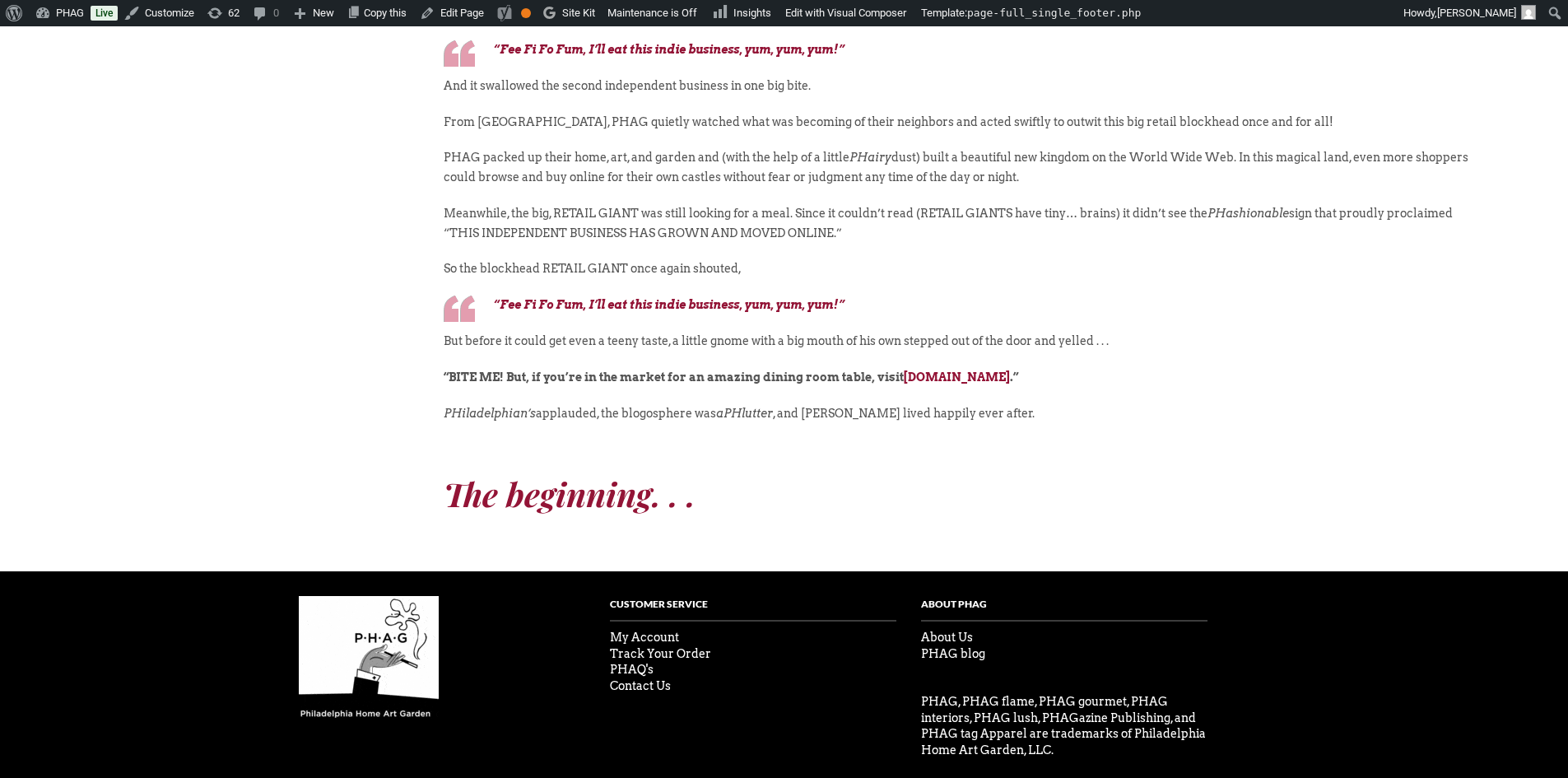
scroll to position [998, 0]
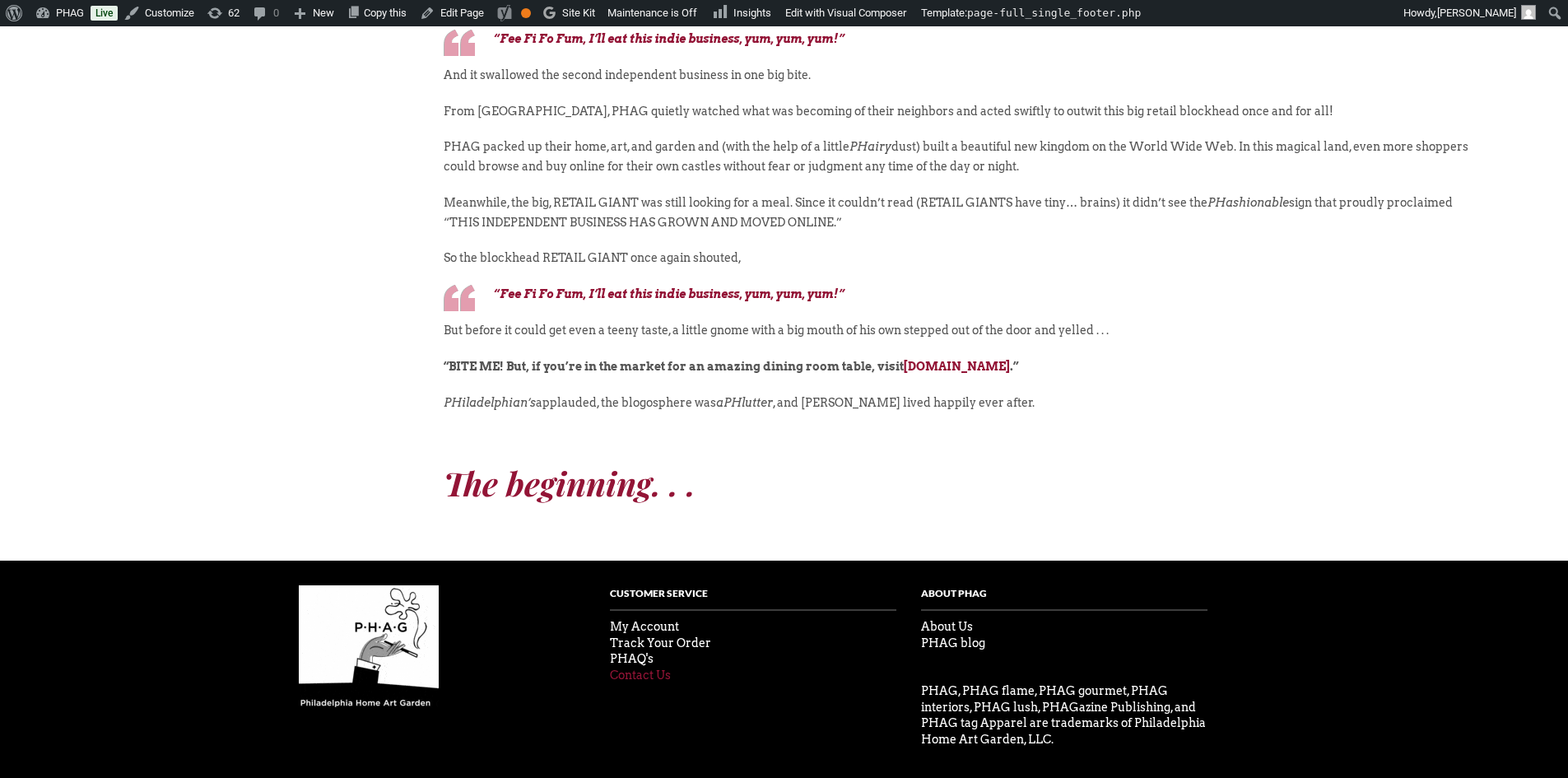
click at [632, 668] on link "Contact Us" at bounding box center [640, 675] width 60 height 13
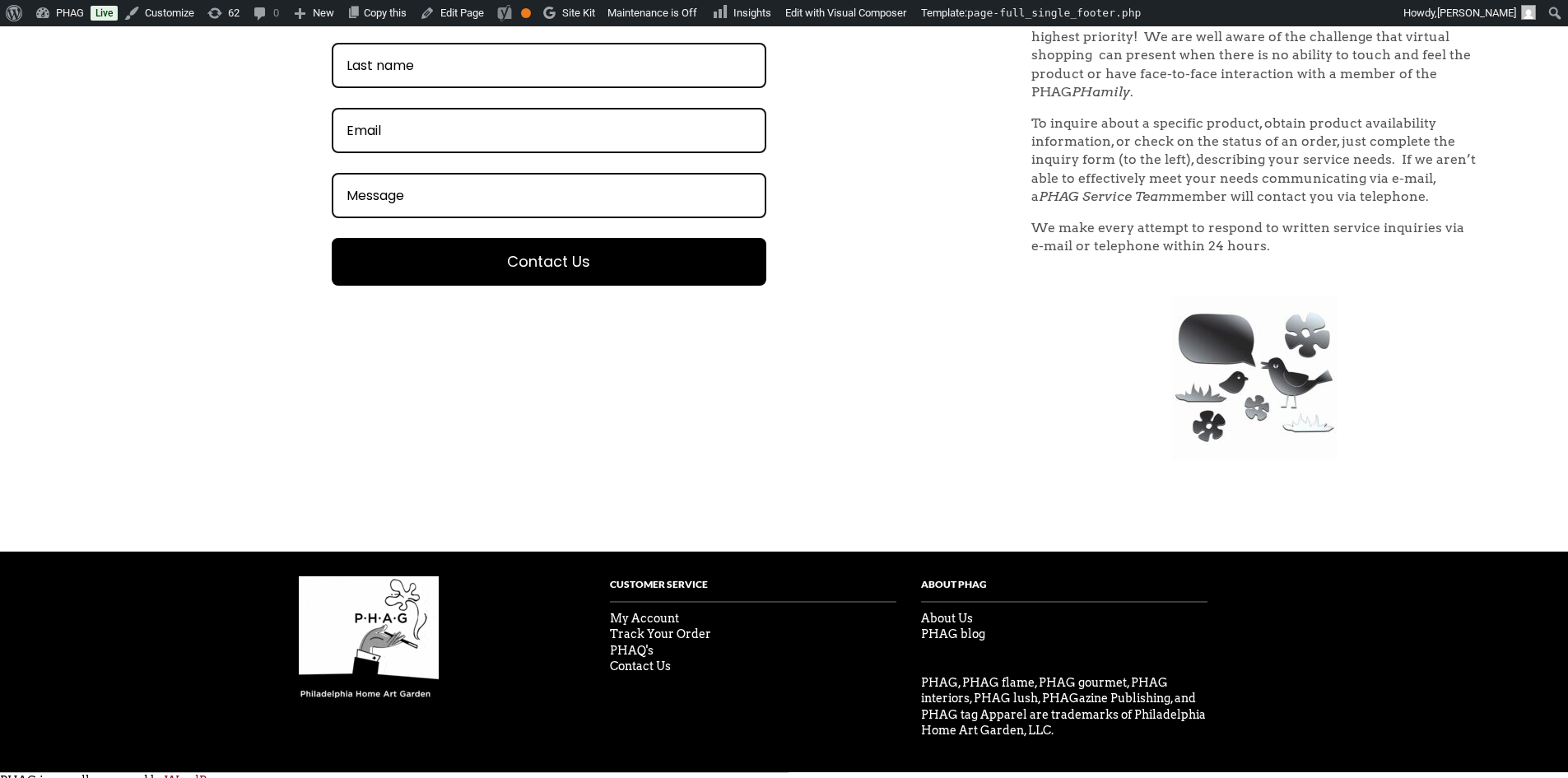
scroll to position [693, 0]
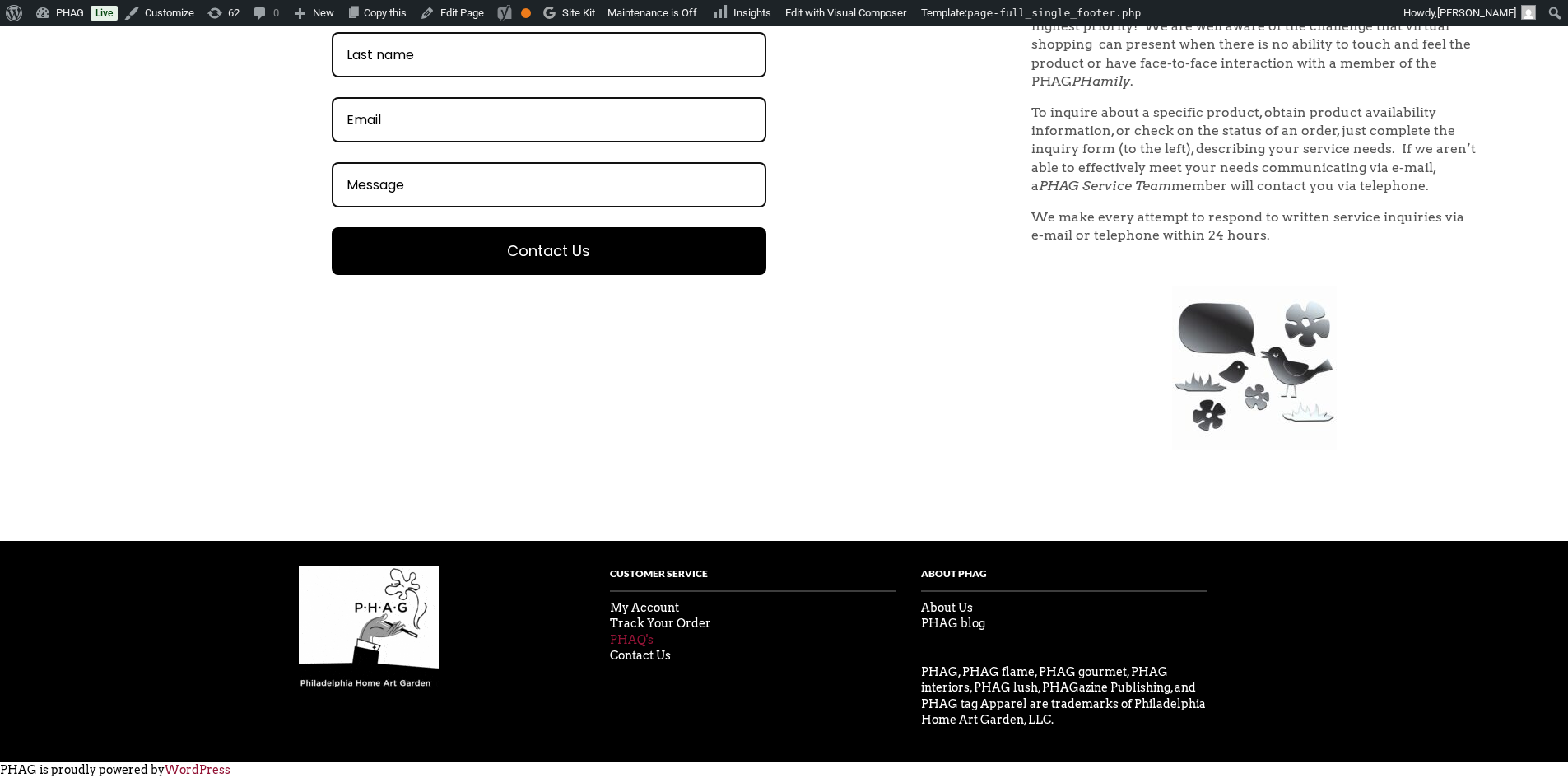
click at [634, 634] on link "PHAQ's" at bounding box center [632, 639] width 43 height 13
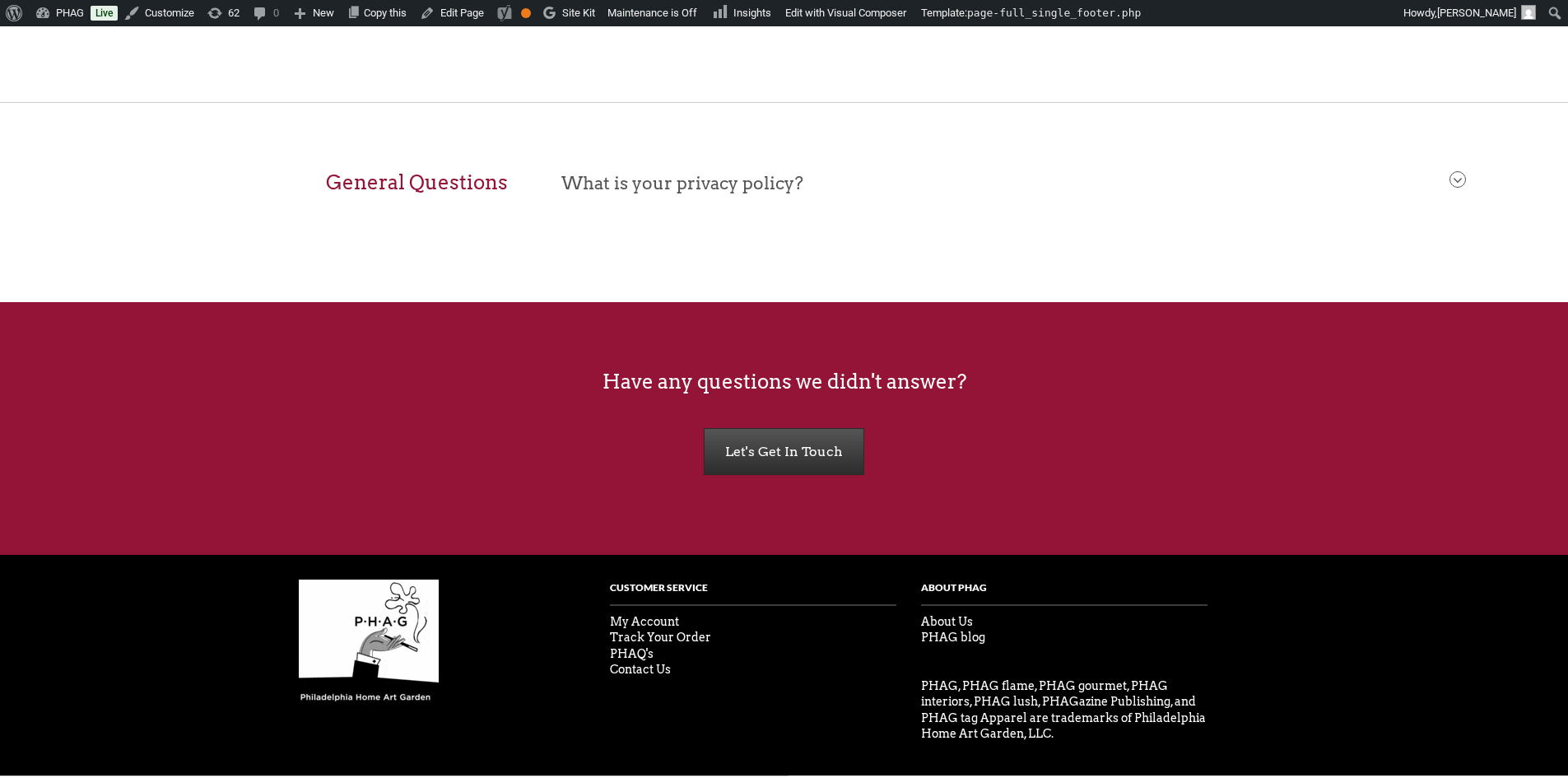
scroll to position [1644, 0]
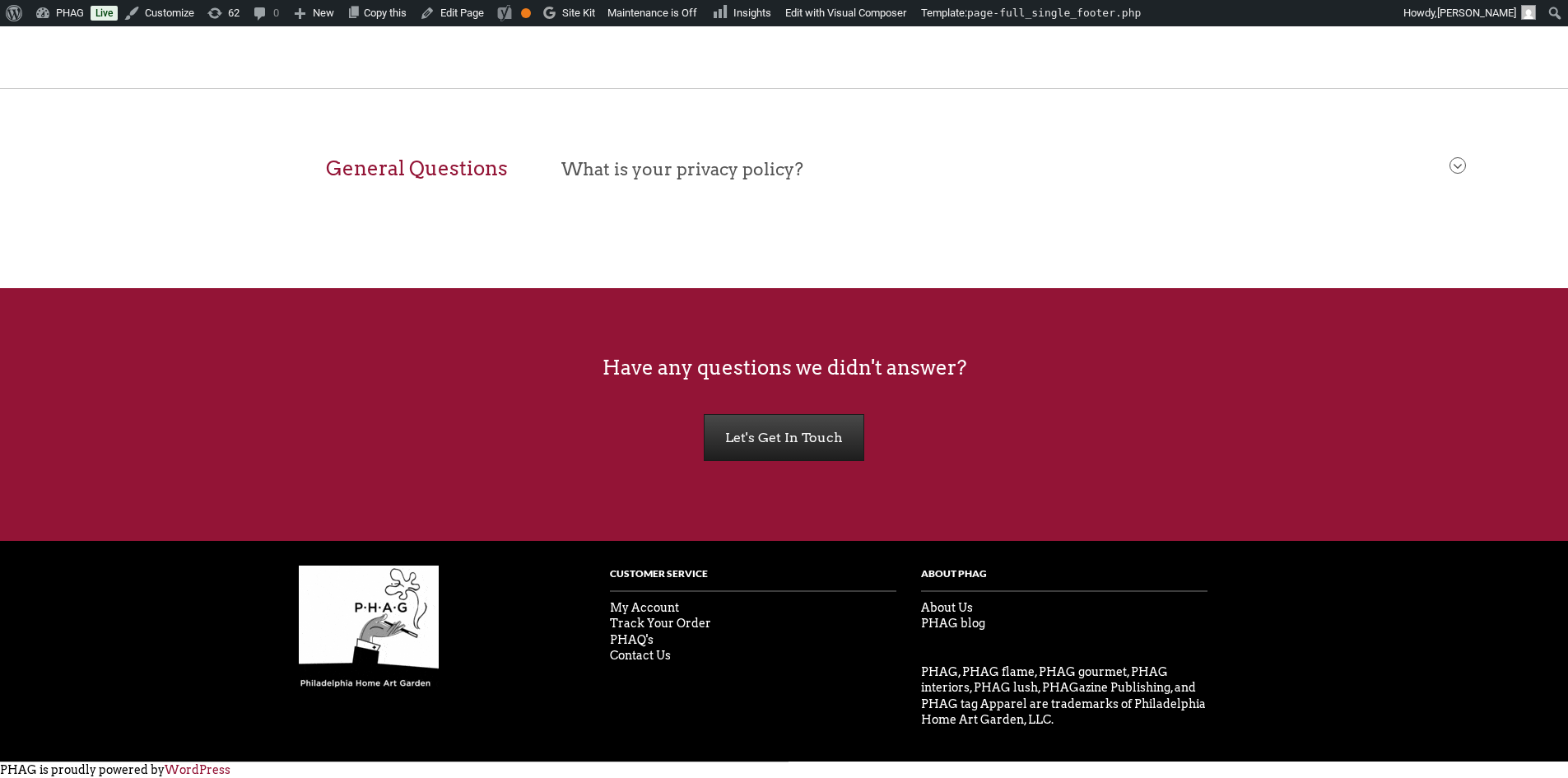
click at [803, 441] on link "Let's Get In Touch" at bounding box center [784, 437] width 161 height 47
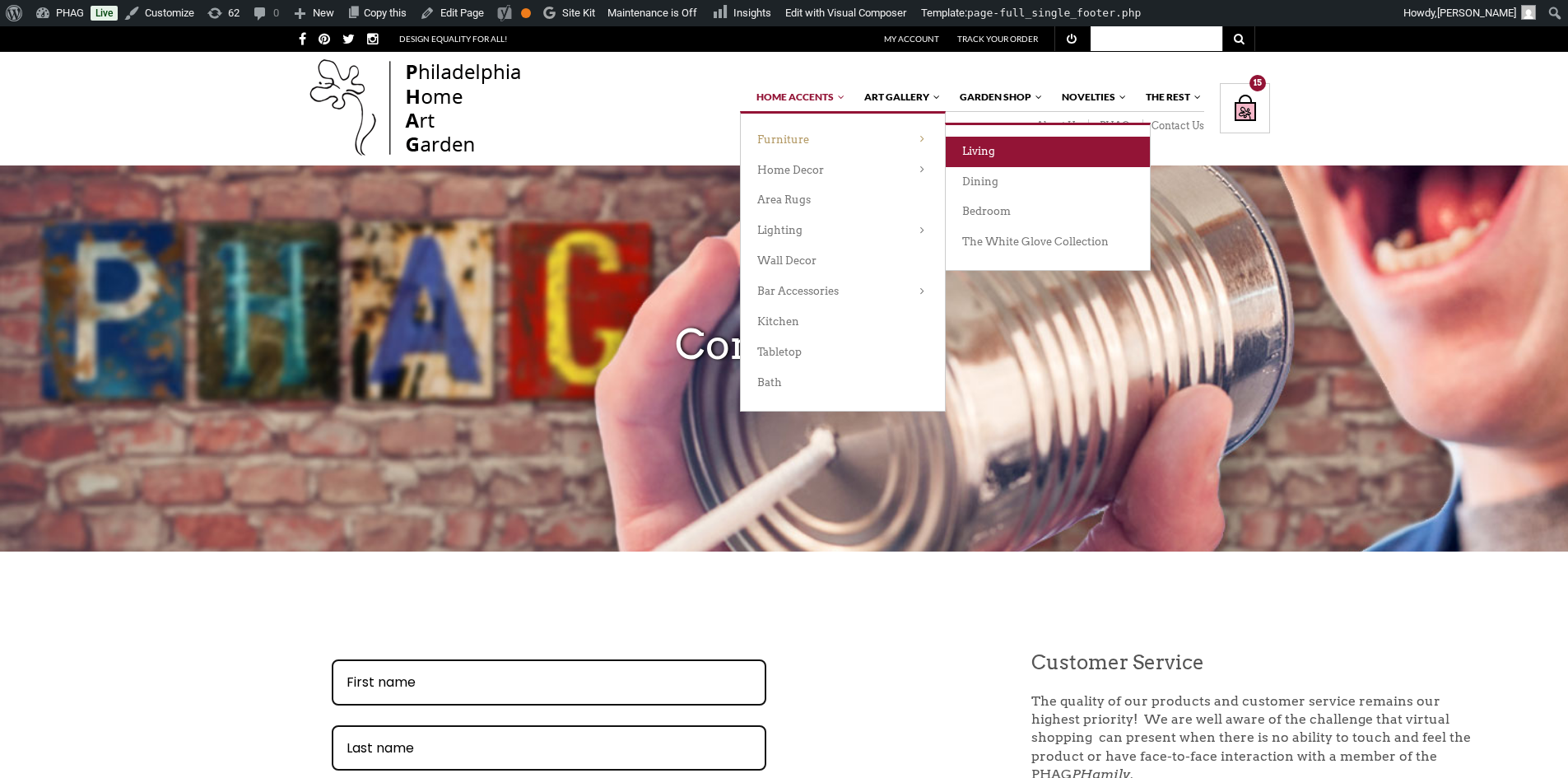
click at [1069, 156] on link "Living" at bounding box center [1048, 152] width 204 height 30
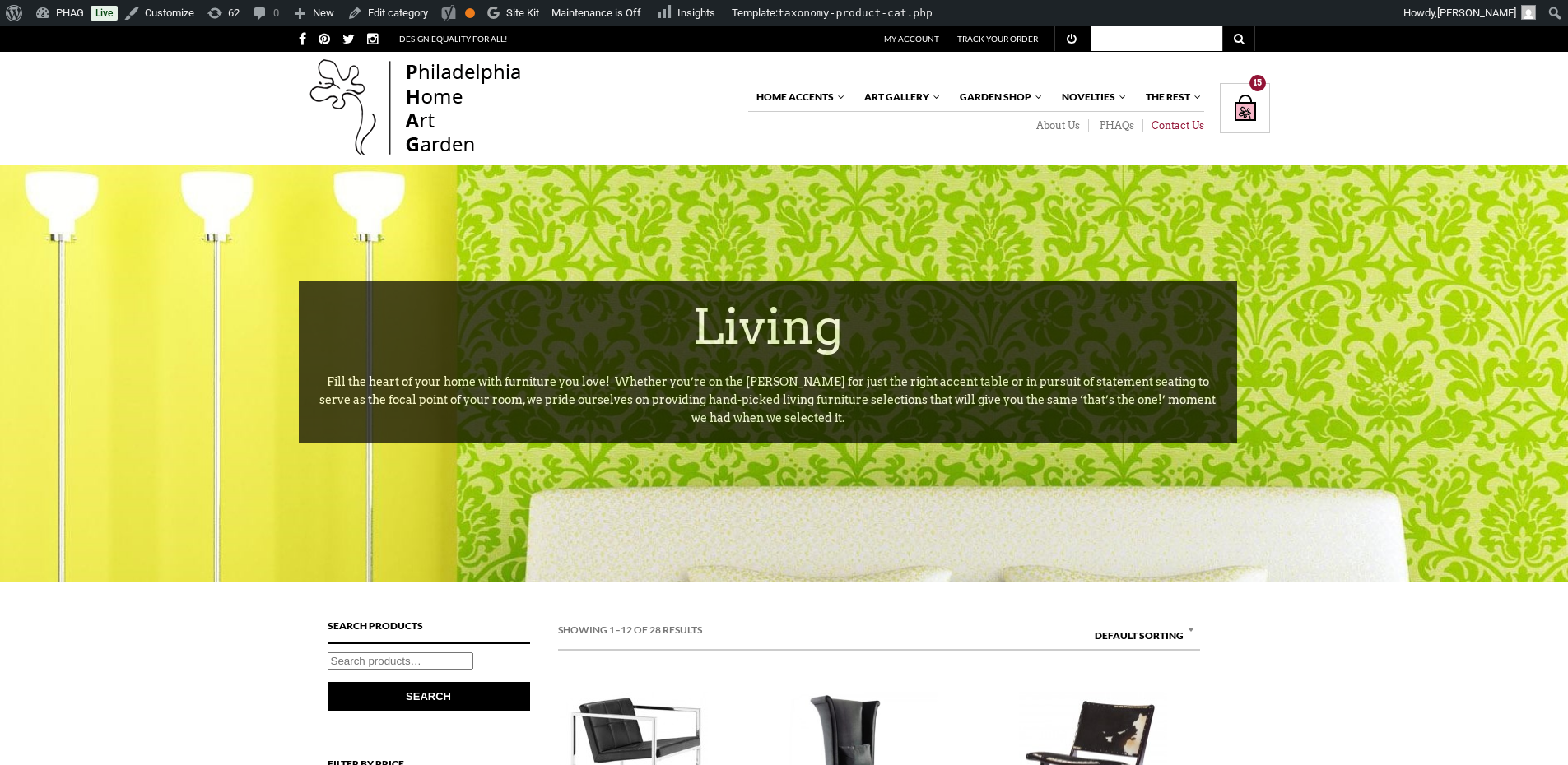
click at [1174, 126] on link "Contact Us" at bounding box center [1173, 126] width 60 height 13
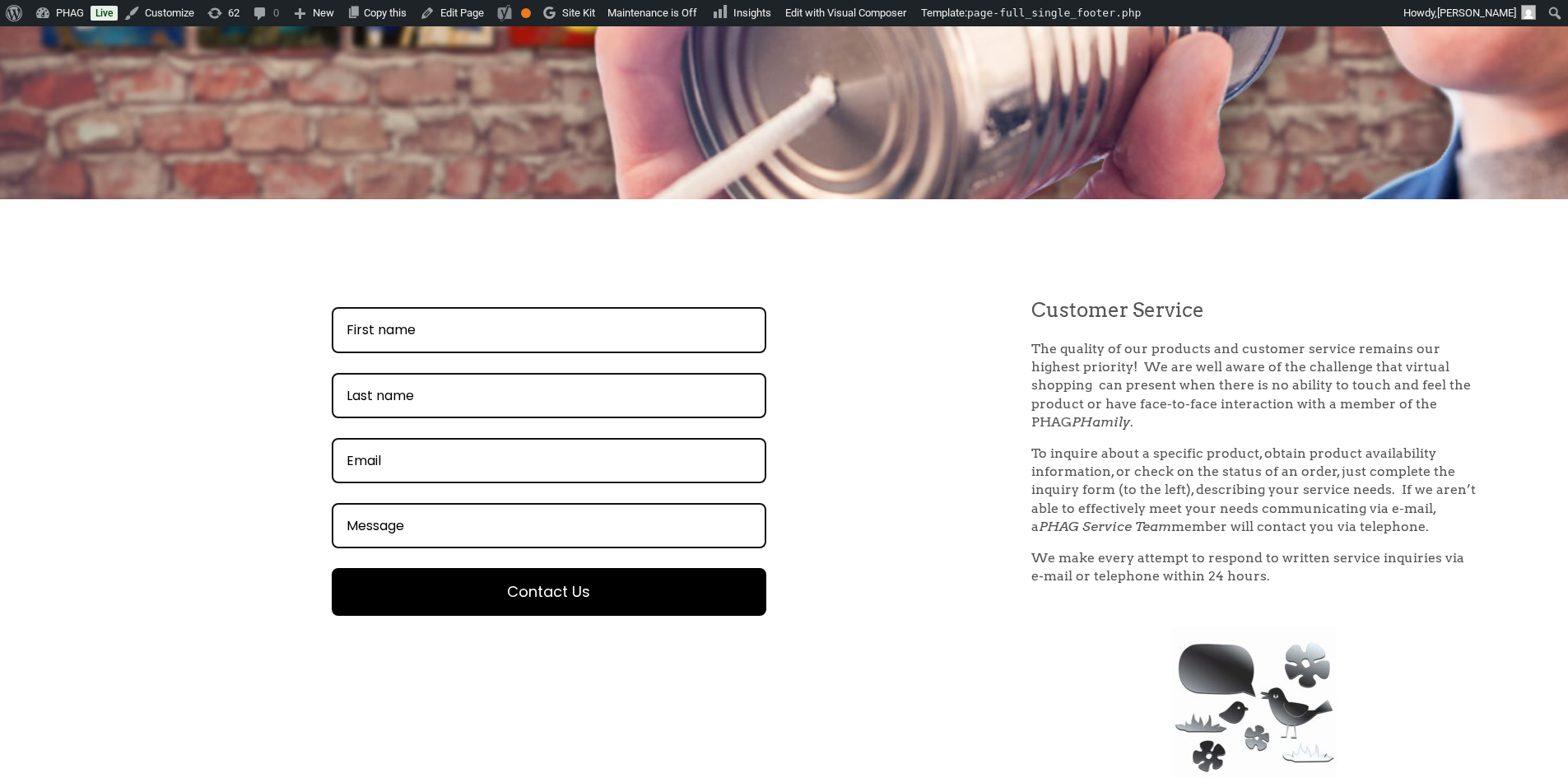
scroll to position [412, 0]
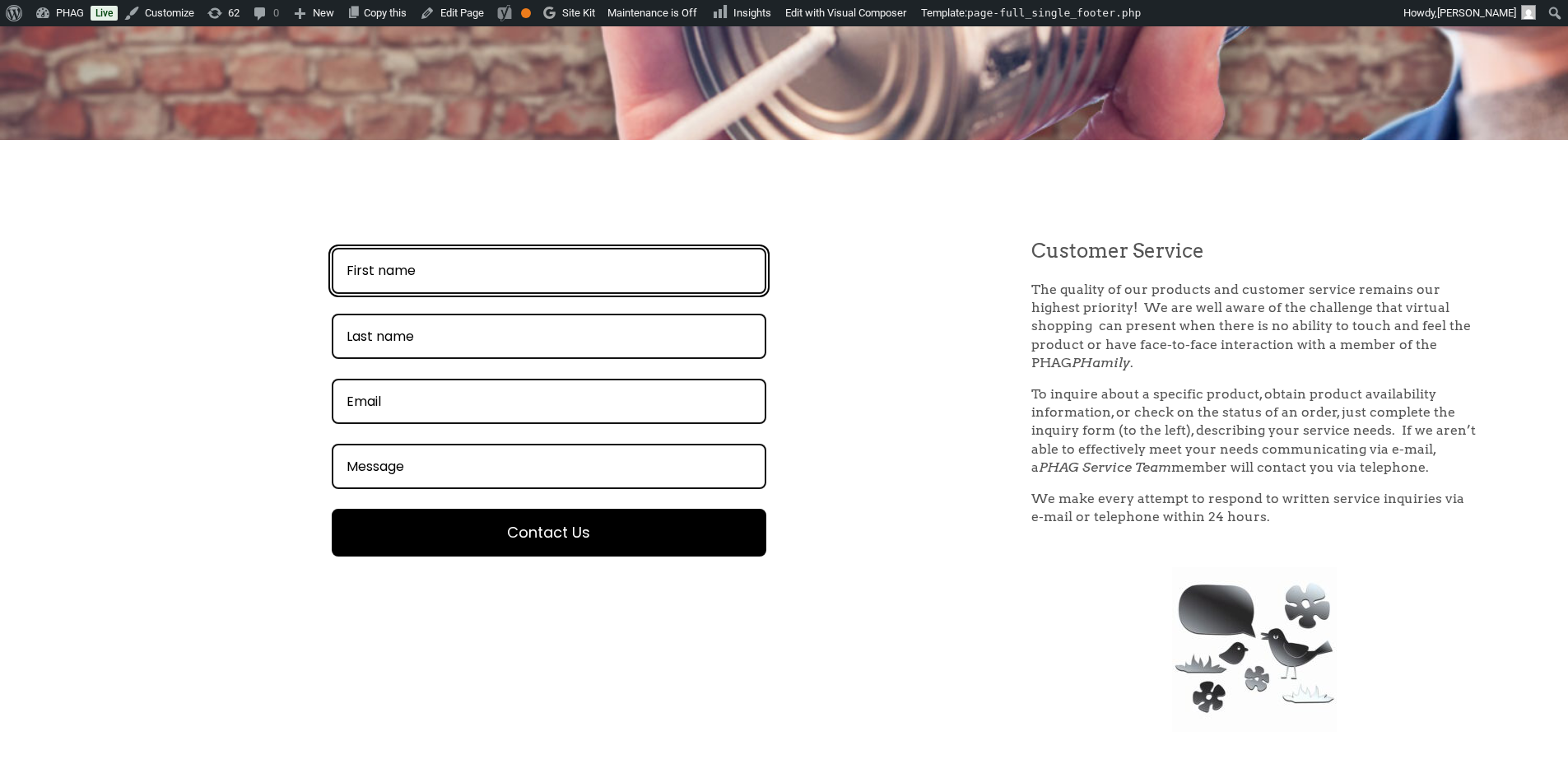
click at [632, 284] on input "FirstName field" at bounding box center [549, 270] width 435 height 45
type input "bill"
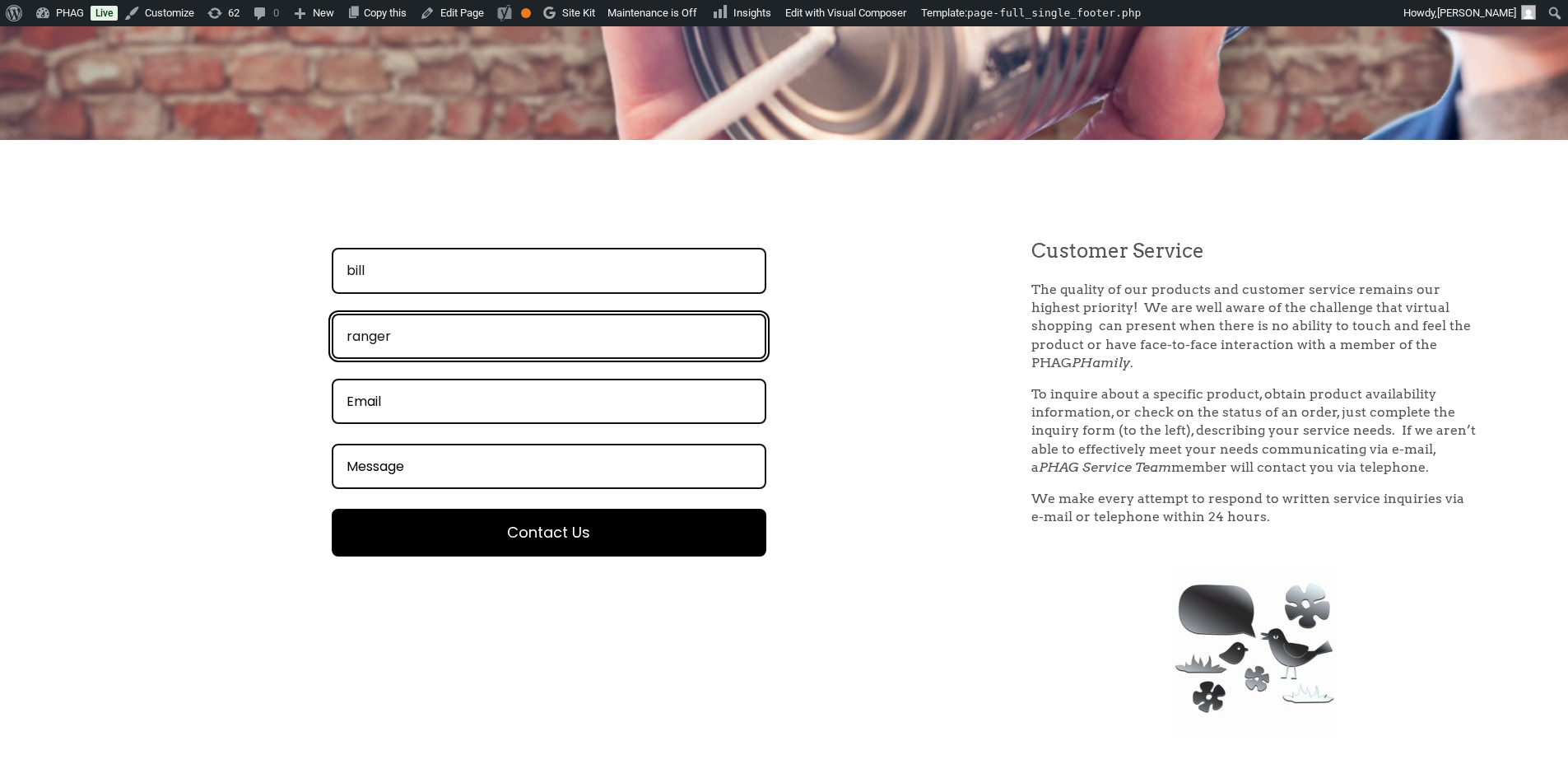
type input "ranger"
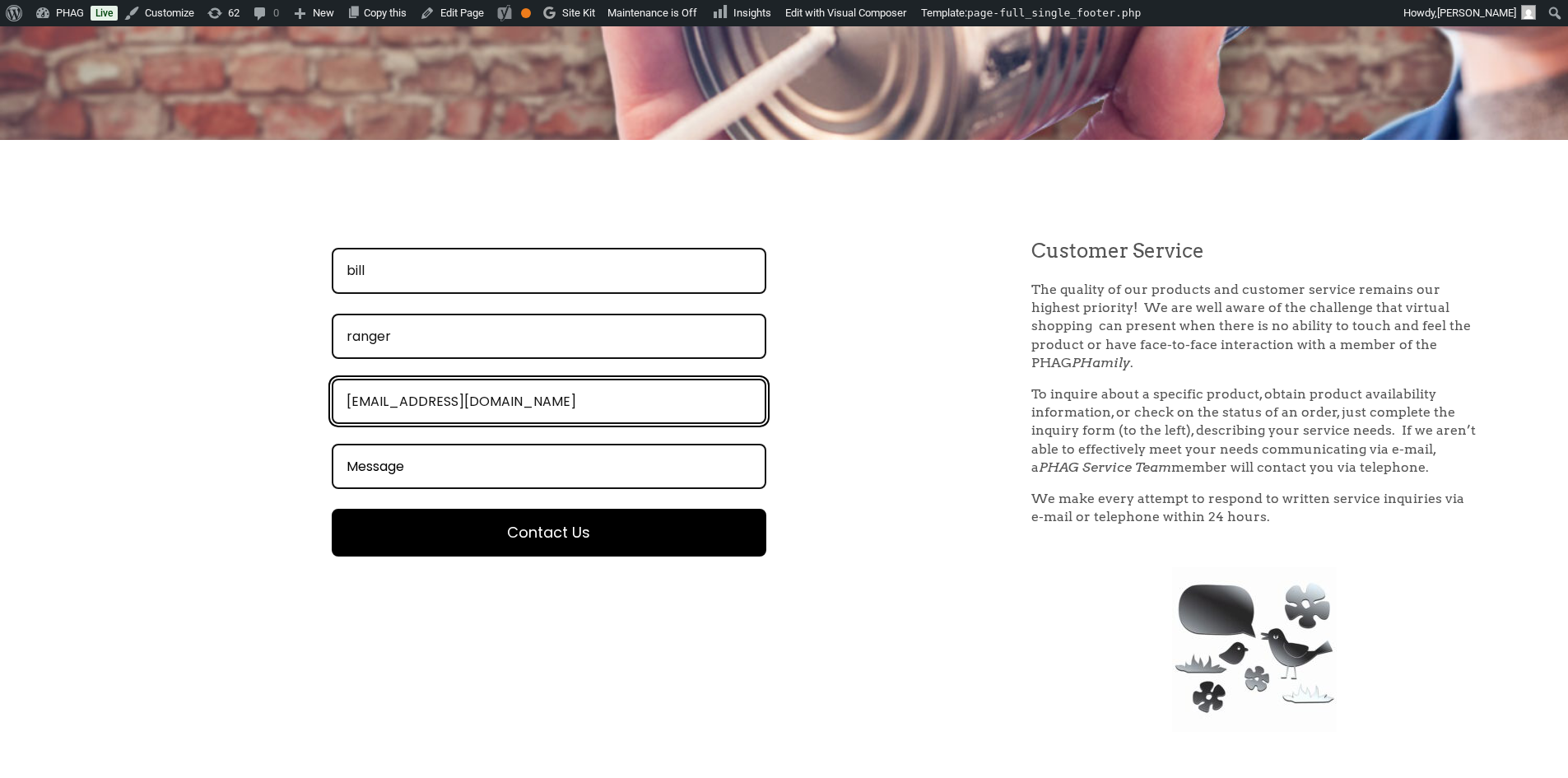
type input "[EMAIL_ADDRESS][DOMAIN_NAME]"
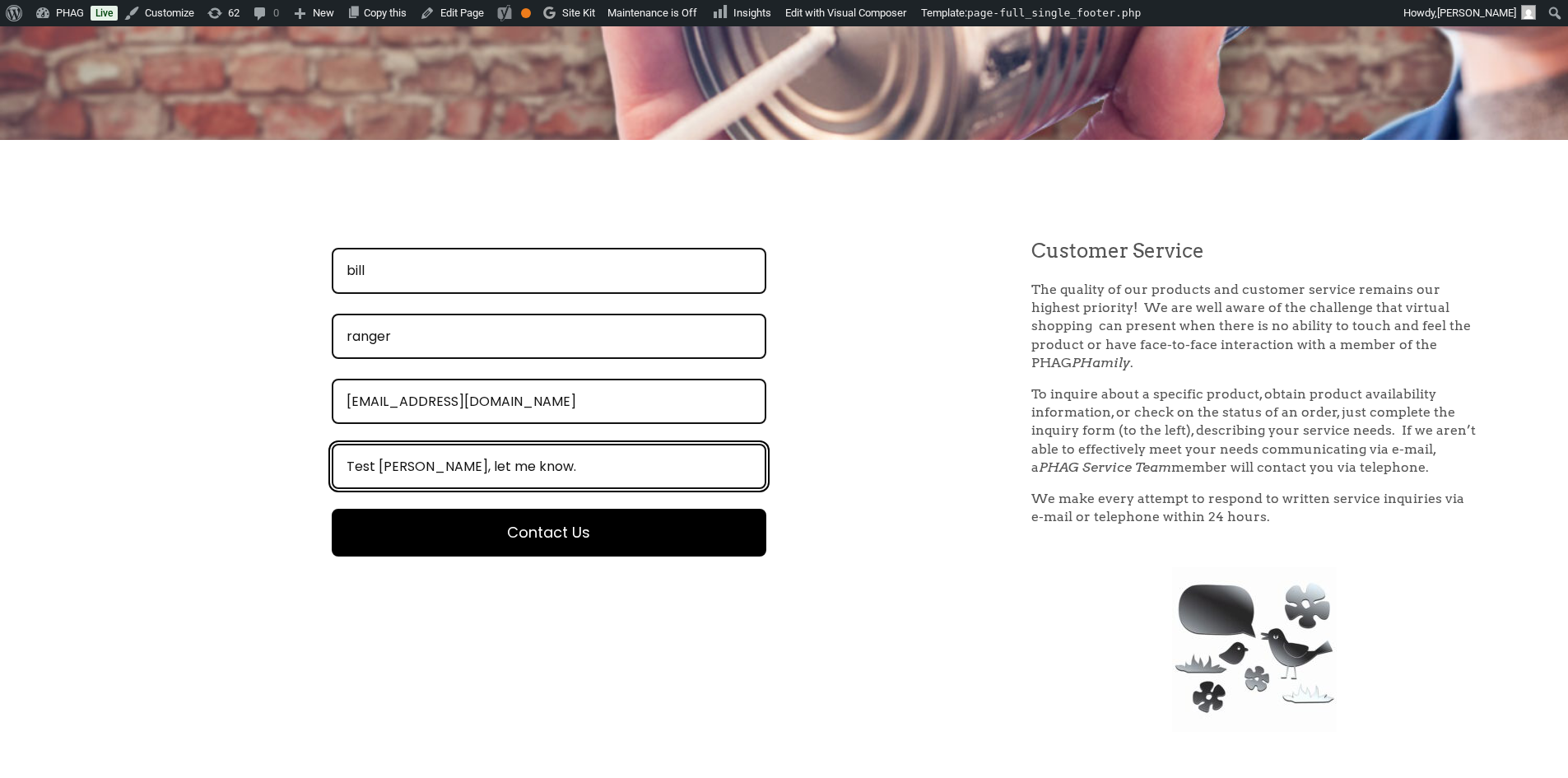
type input "Test [PERSON_NAME], let me know."
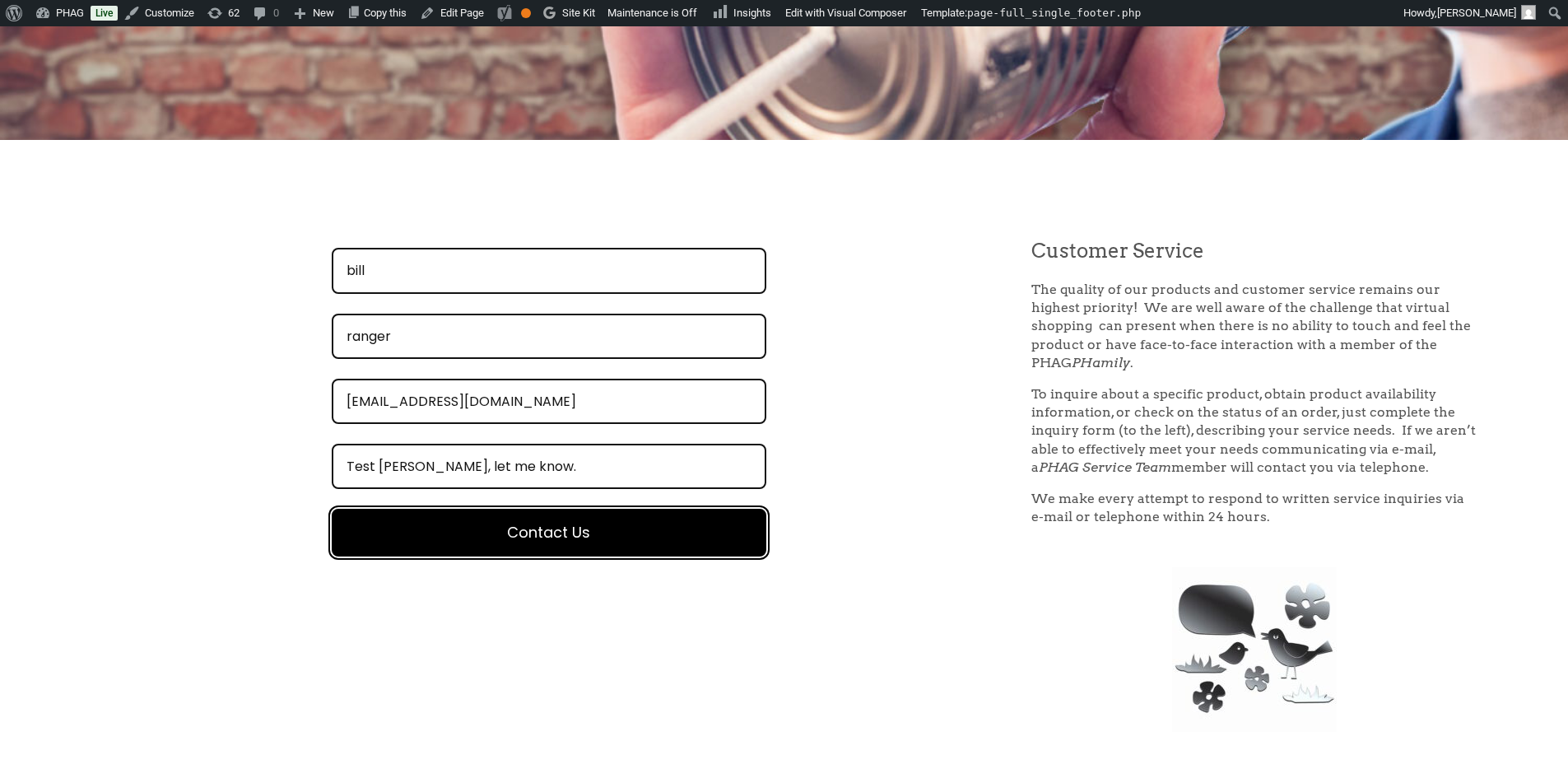
click at [571, 531] on button "Contact Us" at bounding box center [549, 533] width 435 height 48
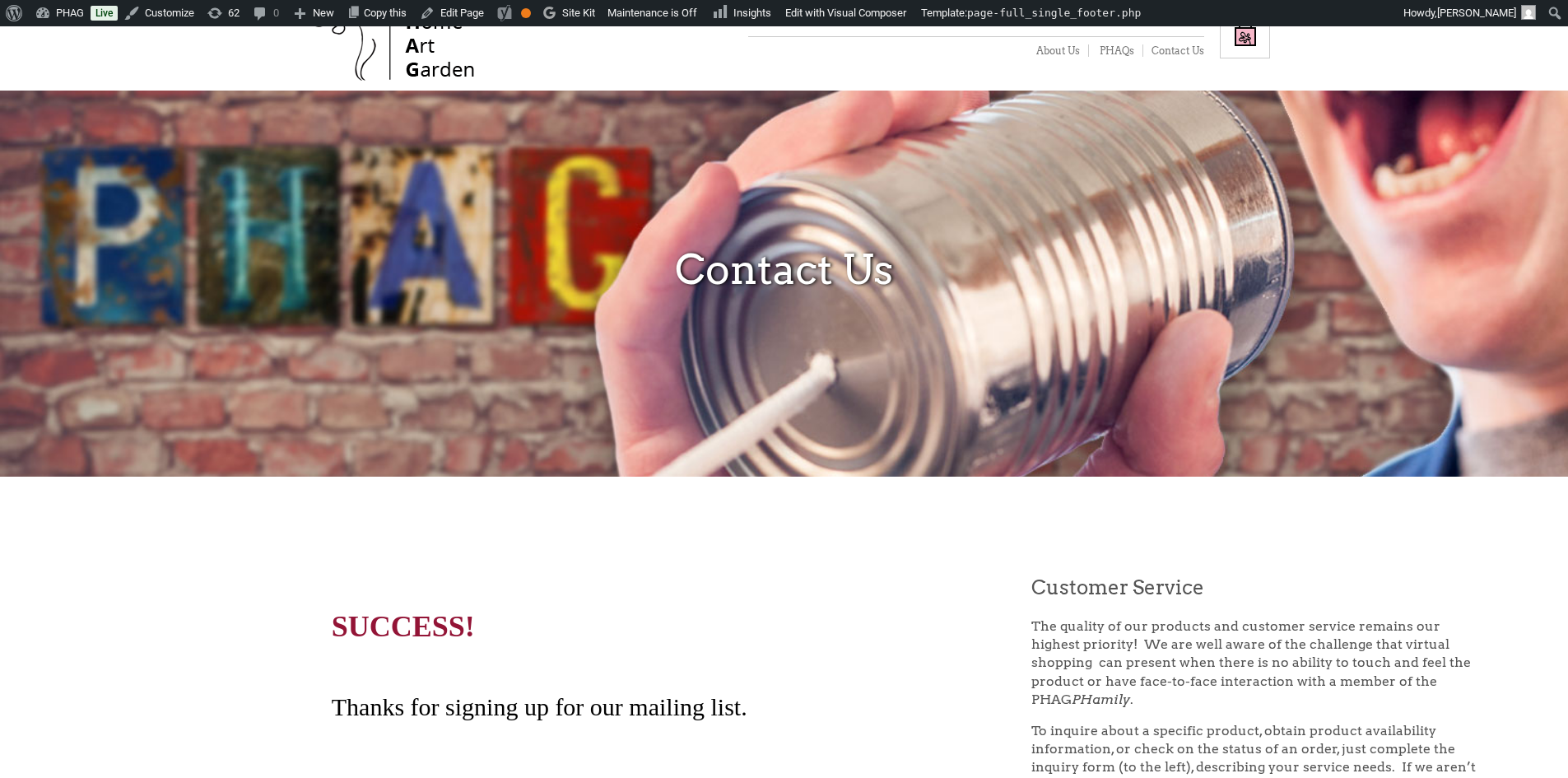
scroll to position [0, 0]
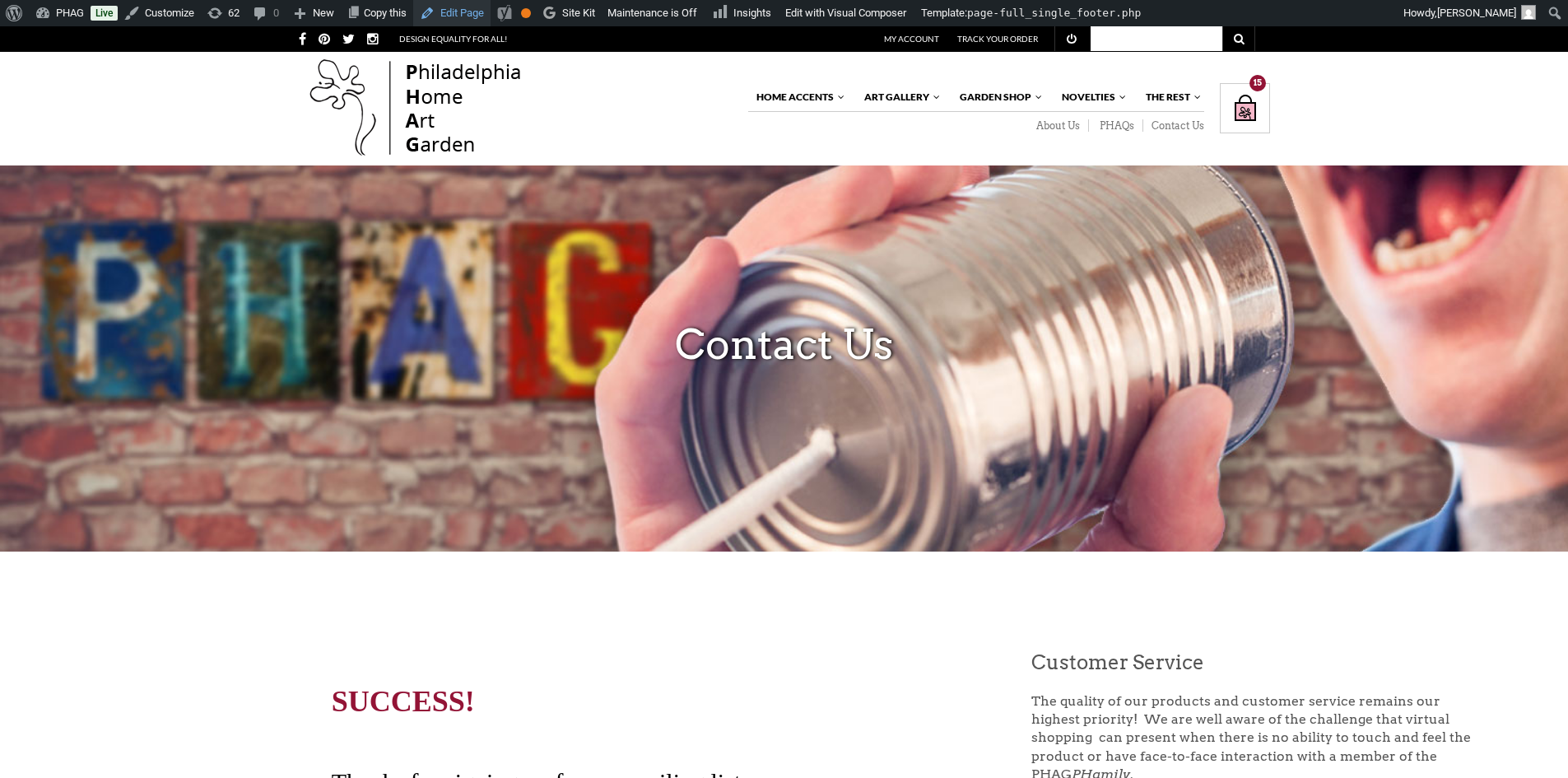
click at [466, 16] on link "Edit Page" at bounding box center [452, 13] width 77 height 26
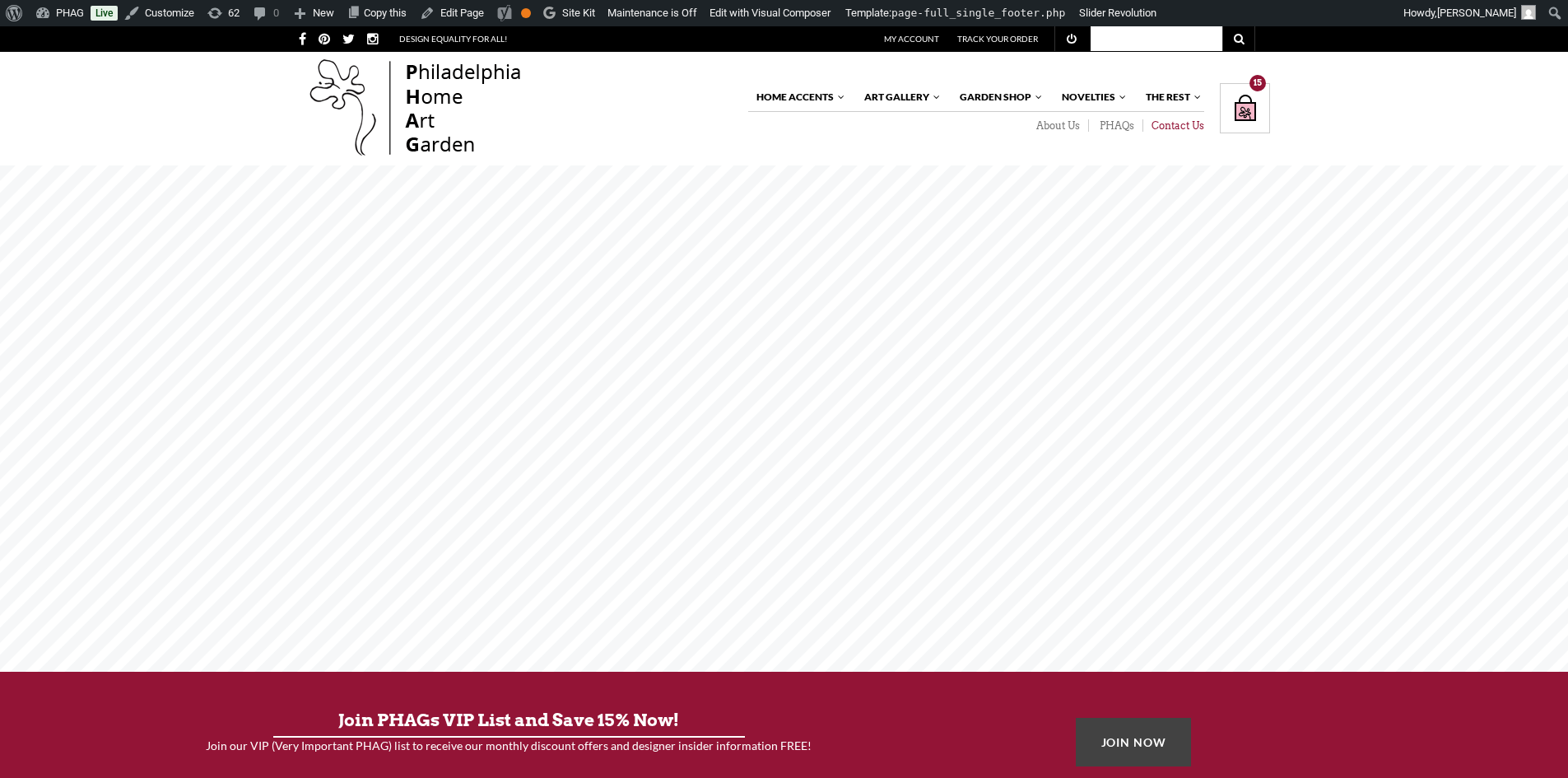
click at [1177, 130] on link "Contact Us" at bounding box center [1173, 126] width 60 height 13
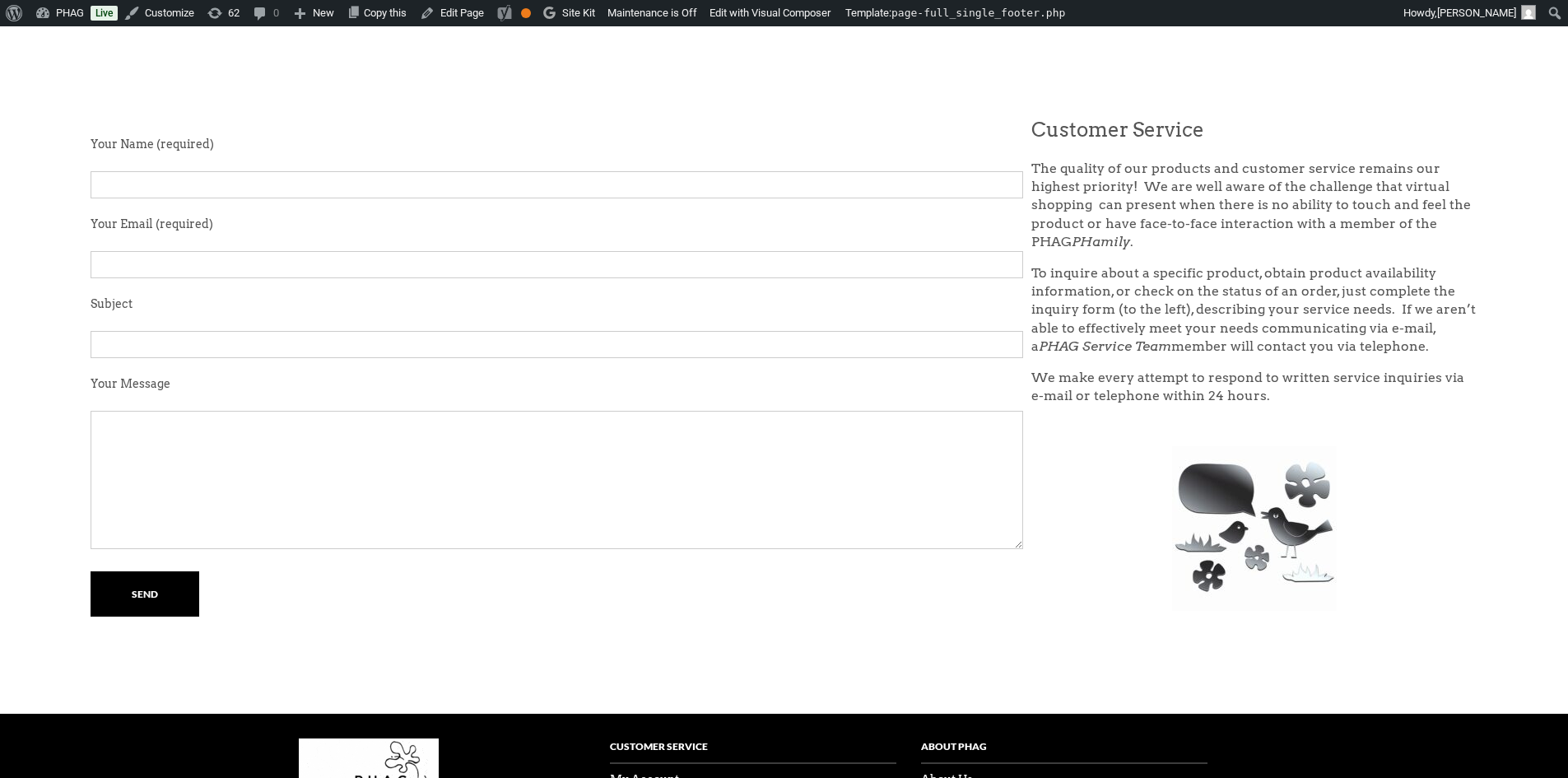
scroll to position [494, 0]
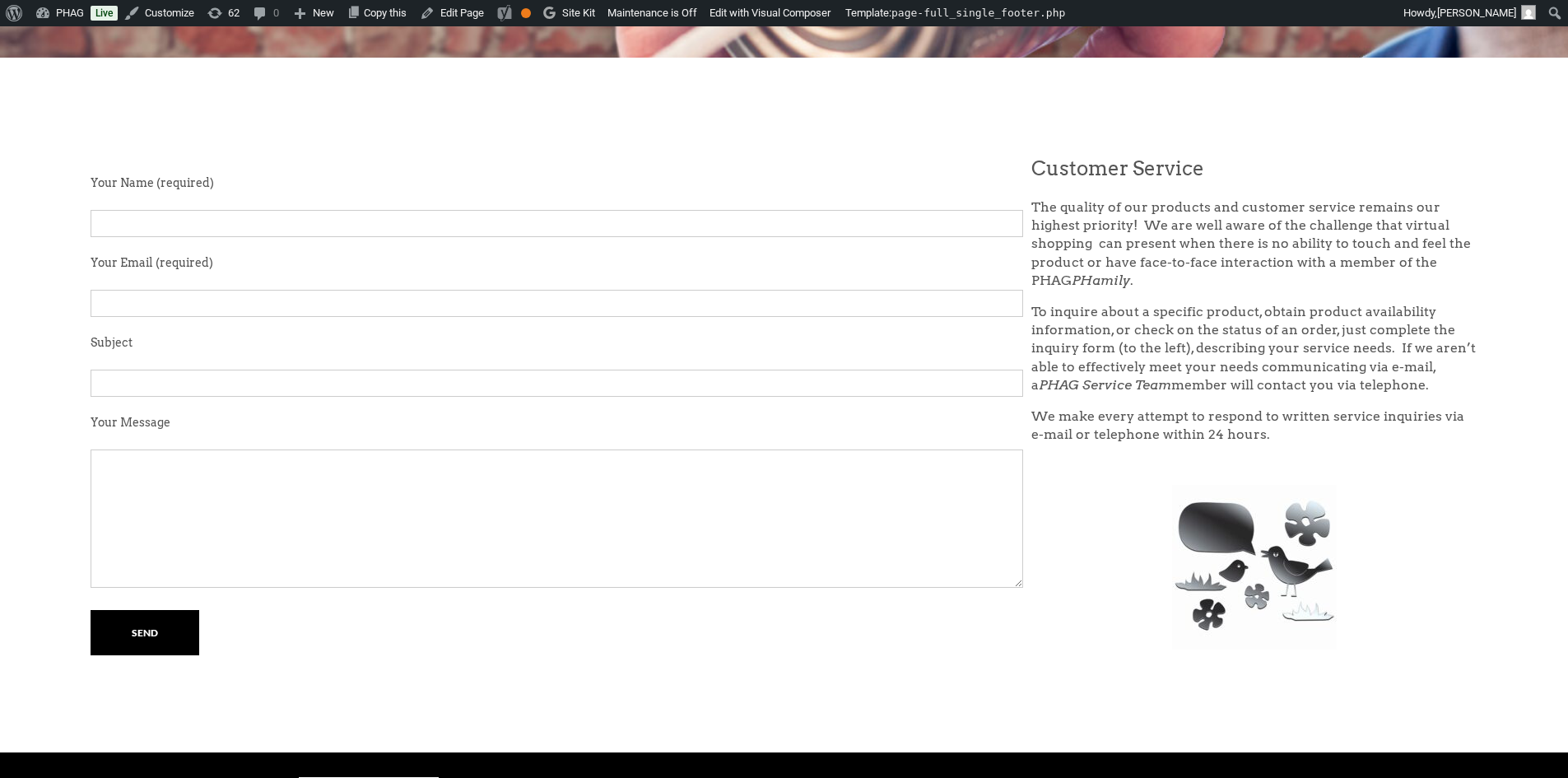
click at [783, 223] on input "Contact form" at bounding box center [556, 223] width 932 height 27
type input "[PERSON_NAME]"
type input "[EMAIL_ADDRESS][DOMAIN_NAME]"
type input "T"
type input "[PERSON_NAME] I am having issues..."
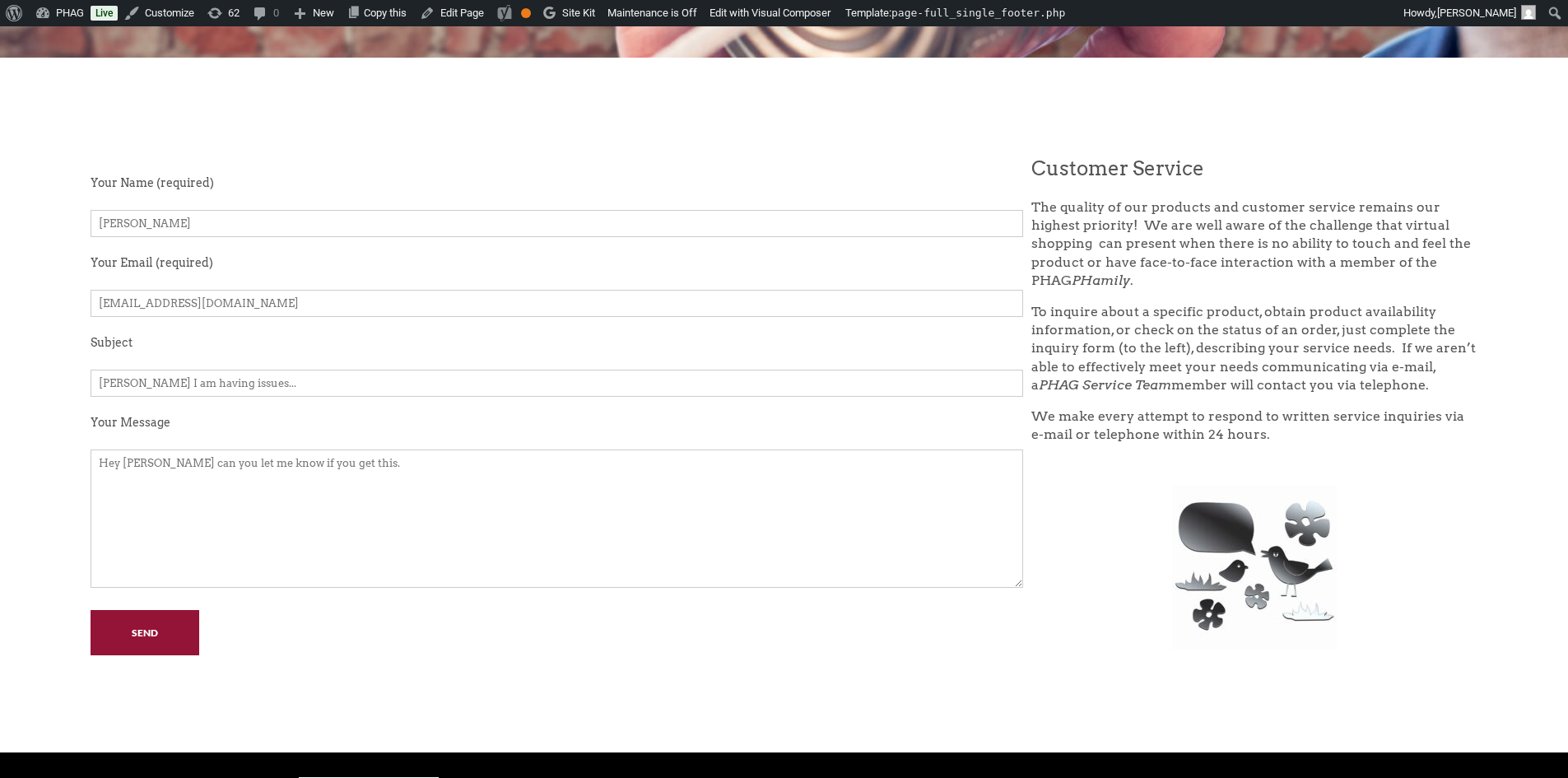
type textarea "Hey [PERSON_NAME] can you let me know if you get this."
click at [141, 632] on input "Send" at bounding box center [145, 633] width 109 height 45
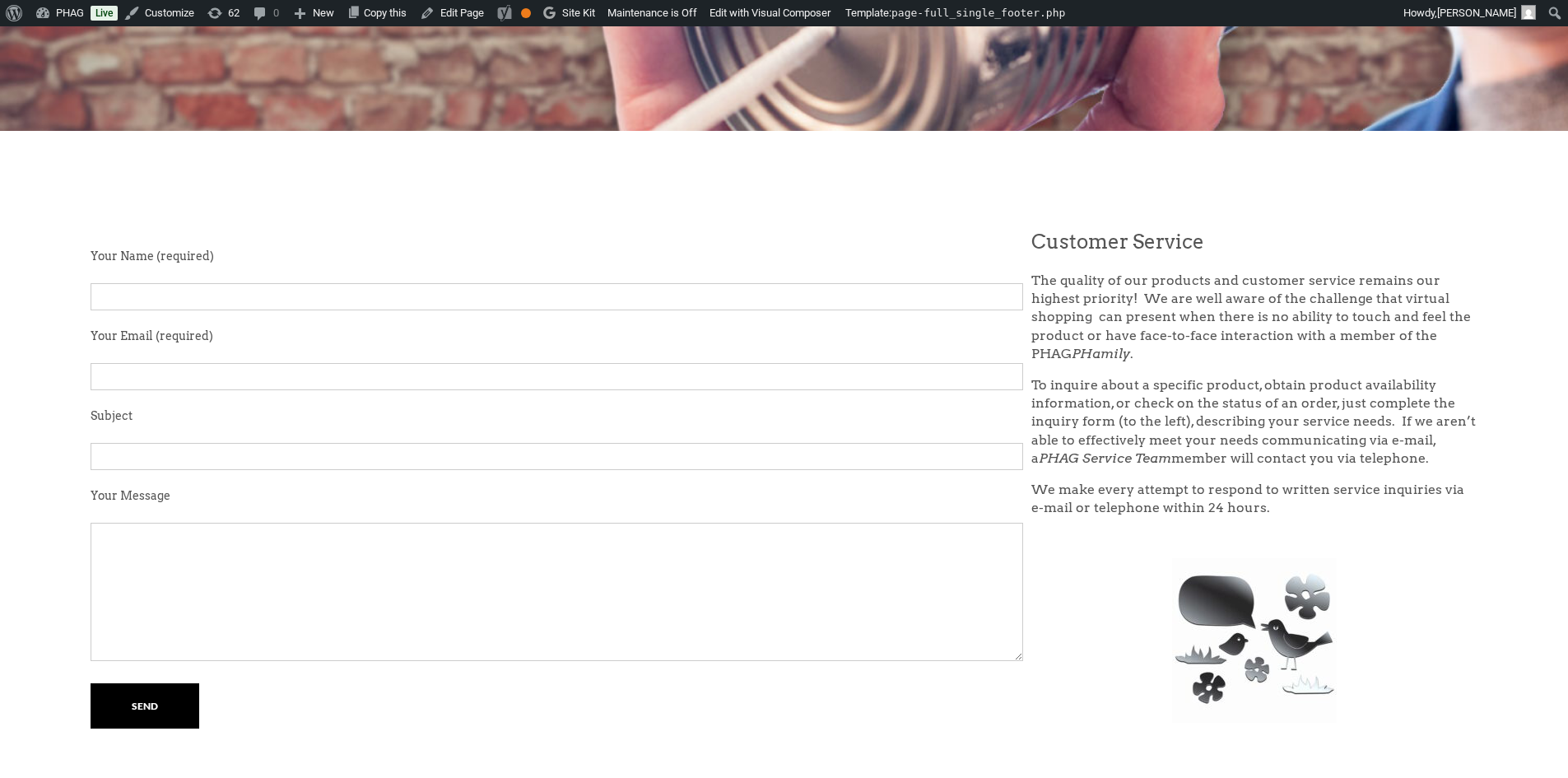
scroll to position [412, 0]
